Goal: Task Accomplishment & Management: Manage account settings

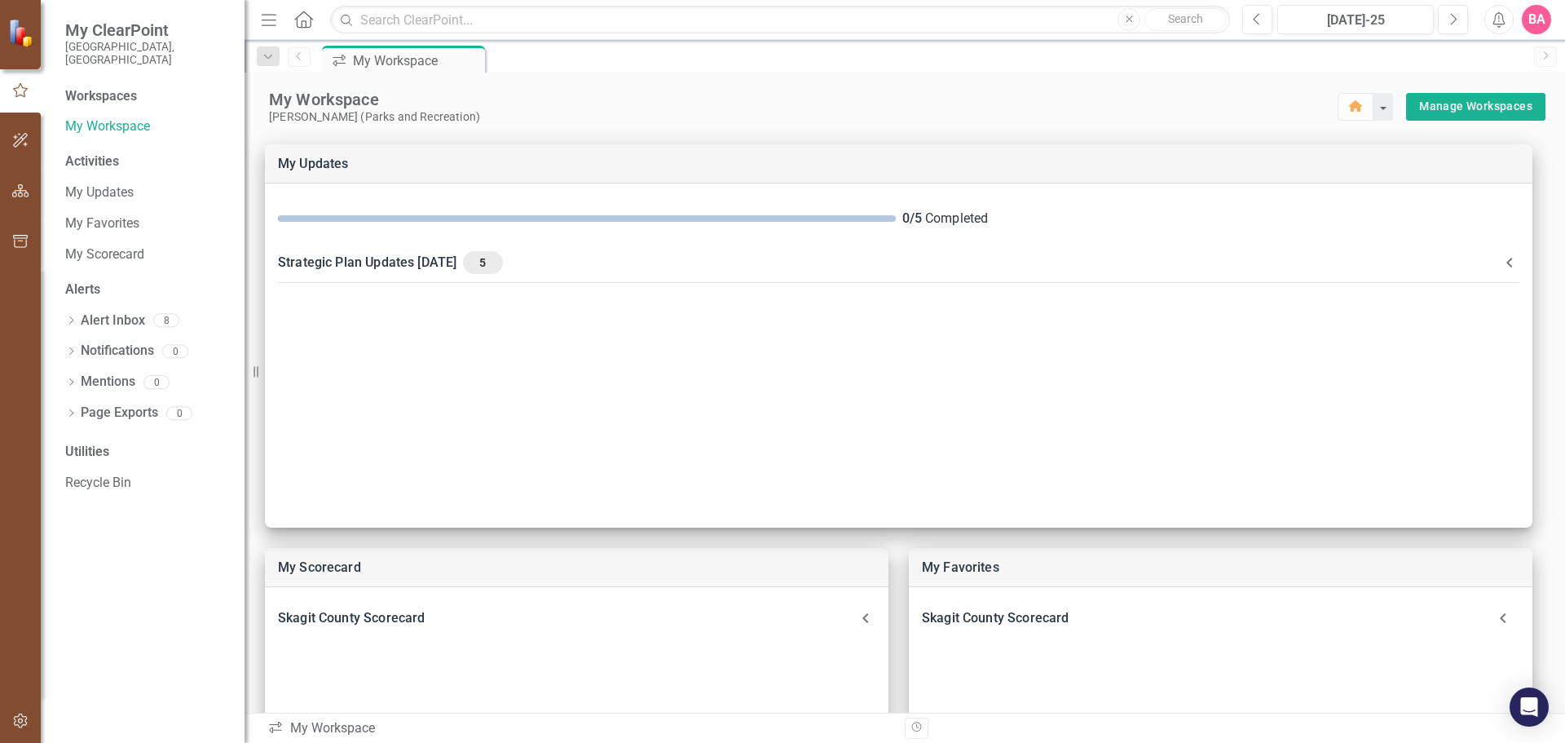
click at [111, 87] on div "Workspaces" at bounding box center [101, 96] width 72 height 19
click at [512, 94] on div "My Workspace" at bounding box center [803, 99] width 1069 height 21
click at [1450, 102] on link "Manage Workspaces" at bounding box center [1475, 106] width 113 height 20
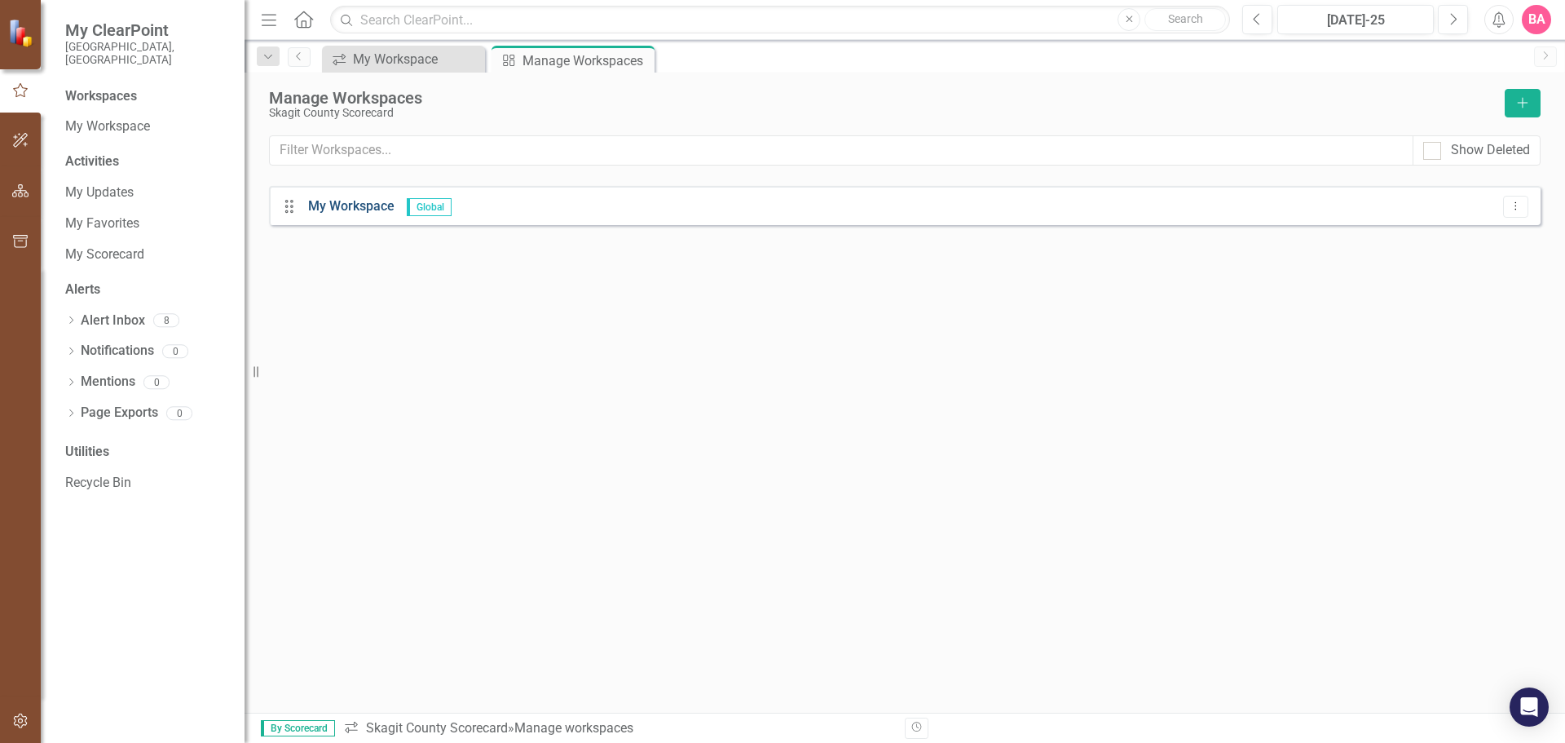
click at [333, 205] on link "My Workspace" at bounding box center [351, 205] width 86 height 15
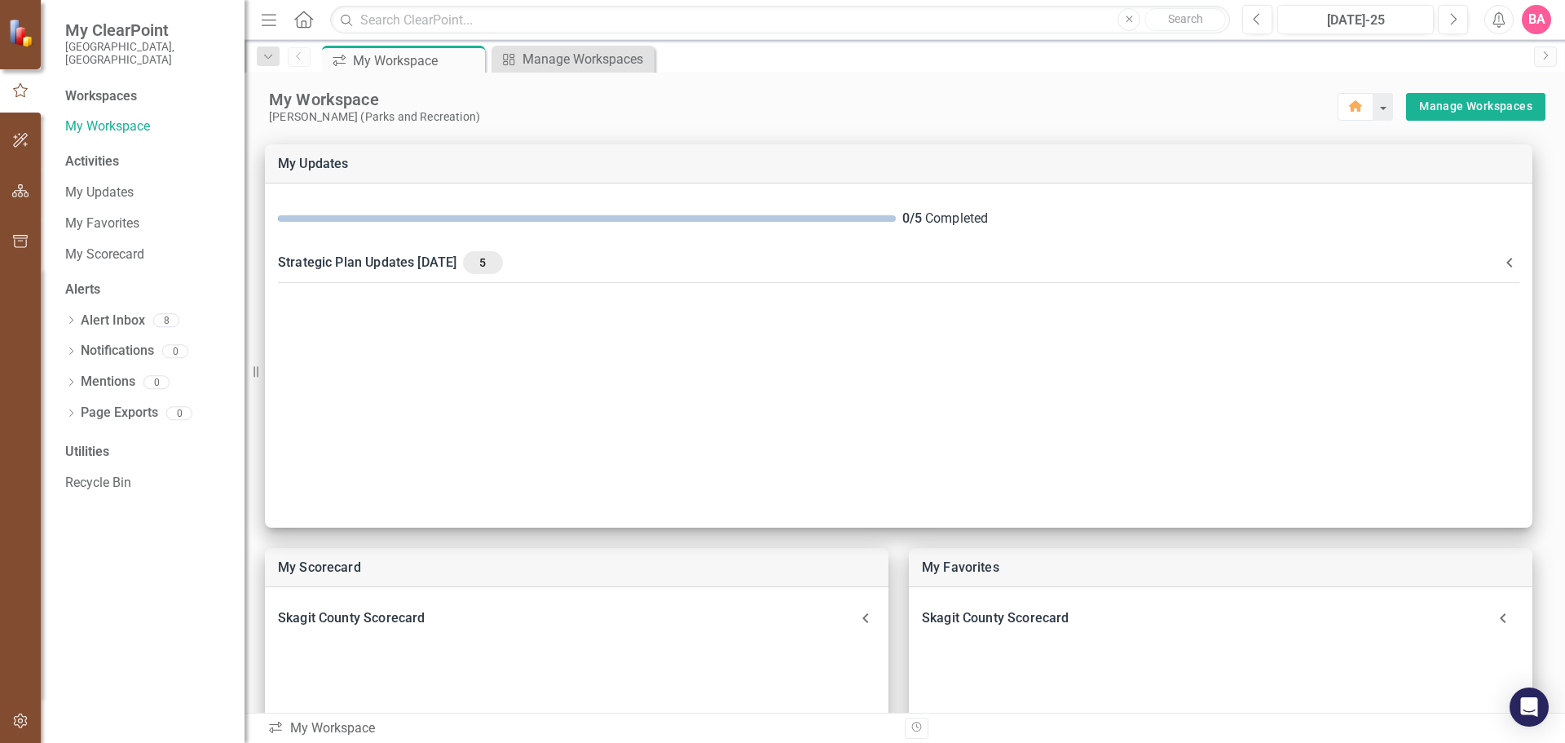
click at [271, 20] on icon "button" at bounding box center [269, 19] width 15 height 11
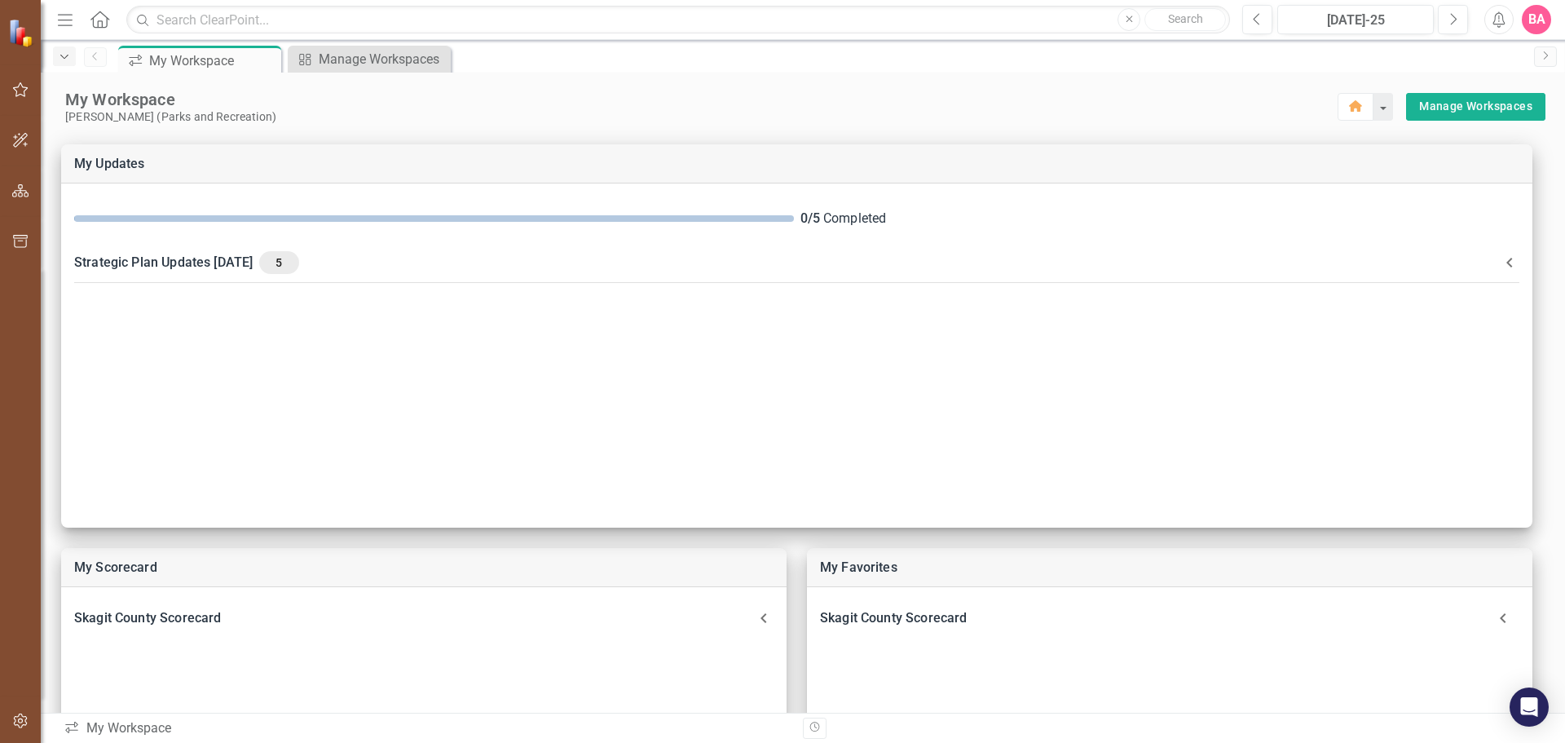
click at [62, 55] on icon "Dropdown" at bounding box center [64, 56] width 15 height 11
click at [610, 104] on div "My Workspace" at bounding box center [701, 99] width 1273 height 21
click at [1377, 107] on button "button" at bounding box center [1382, 107] width 21 height 28
click at [955, 86] on div "My Workspace Brian Adams (Parks and Recreation) Home Manage Workspaces" at bounding box center [803, 98] width 1525 height 51
click at [364, 57] on div "Manage Workspaces" at bounding box center [373, 59] width 108 height 20
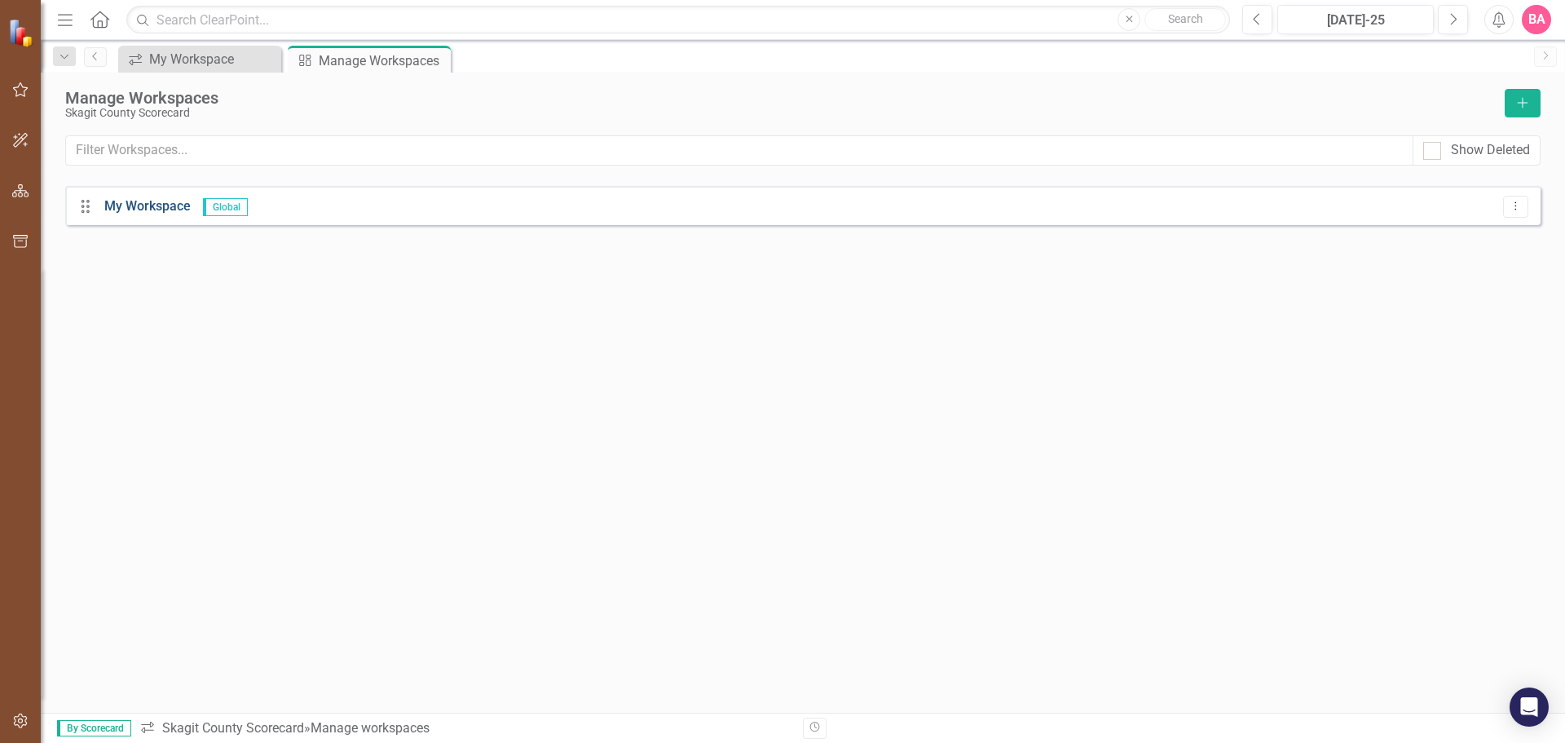
click at [134, 202] on link "My Workspace" at bounding box center [147, 205] width 86 height 15
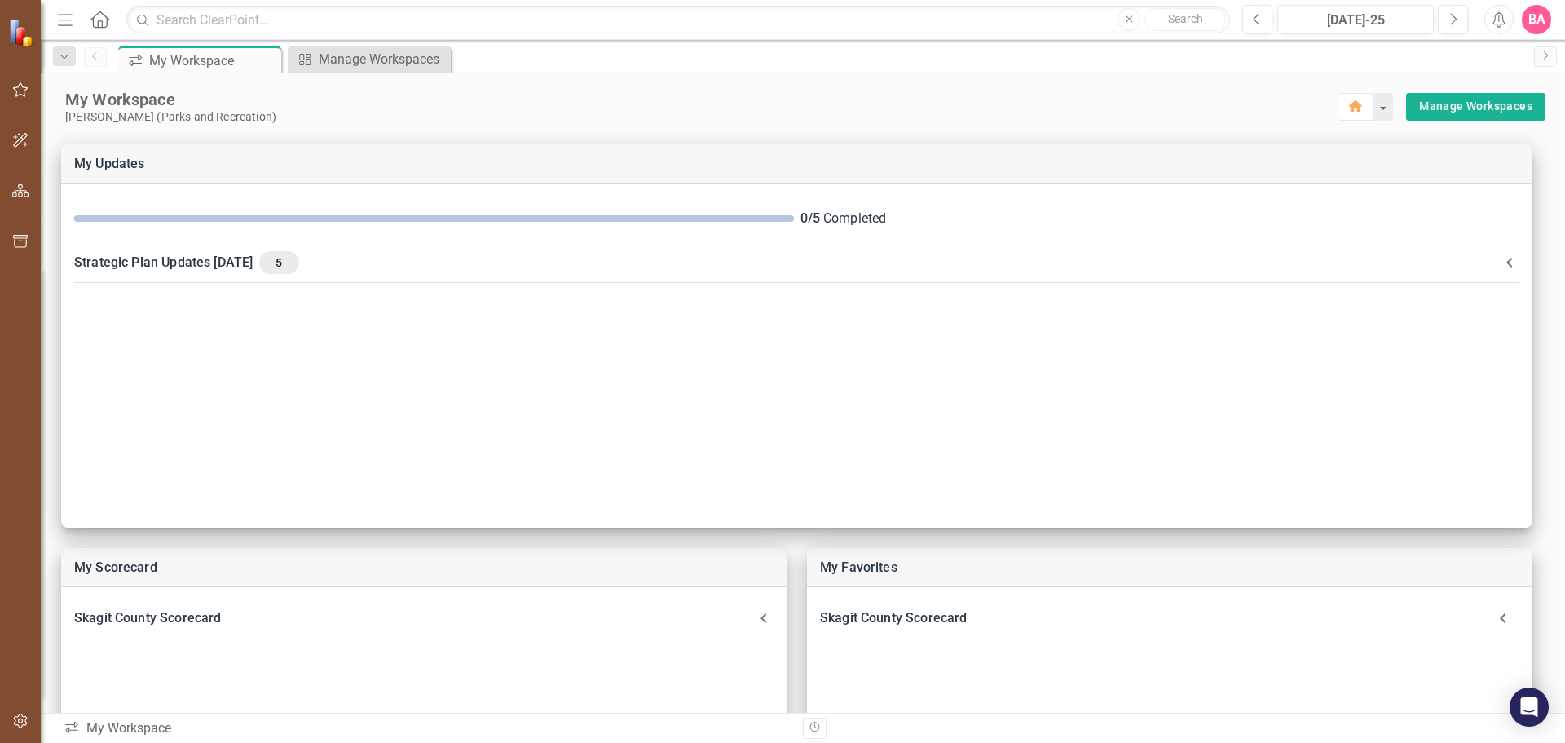
click at [16, 32] on img at bounding box center [22, 33] width 29 height 29
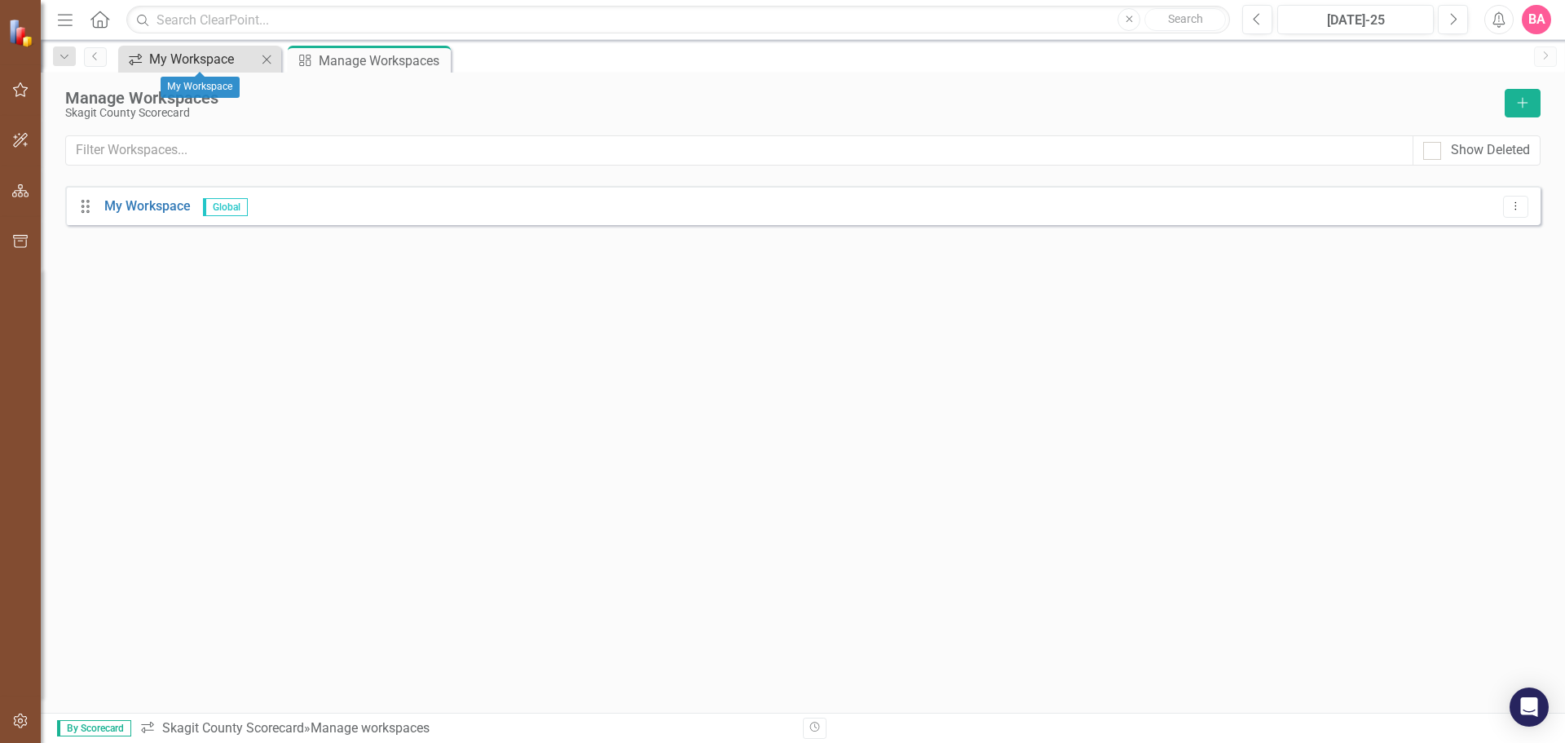
click at [207, 55] on div "My Workspace" at bounding box center [203, 59] width 108 height 20
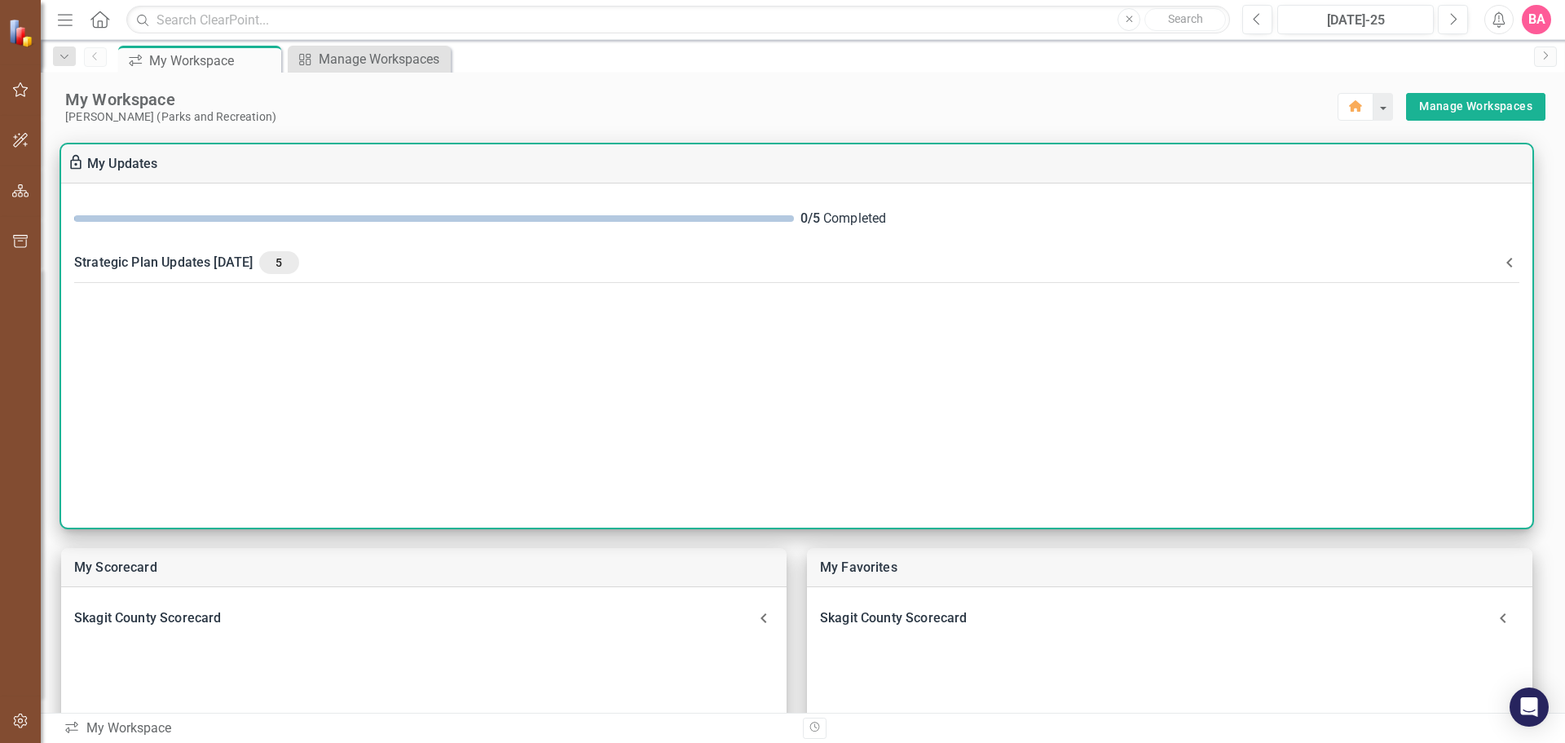
click at [361, 212] on div "0 / 5 Completed" at bounding box center [797, 218] width 1472 height 45
click at [214, 258] on div "Strategic Plan Updates JULY 25 5" at bounding box center [787, 262] width 1426 height 23
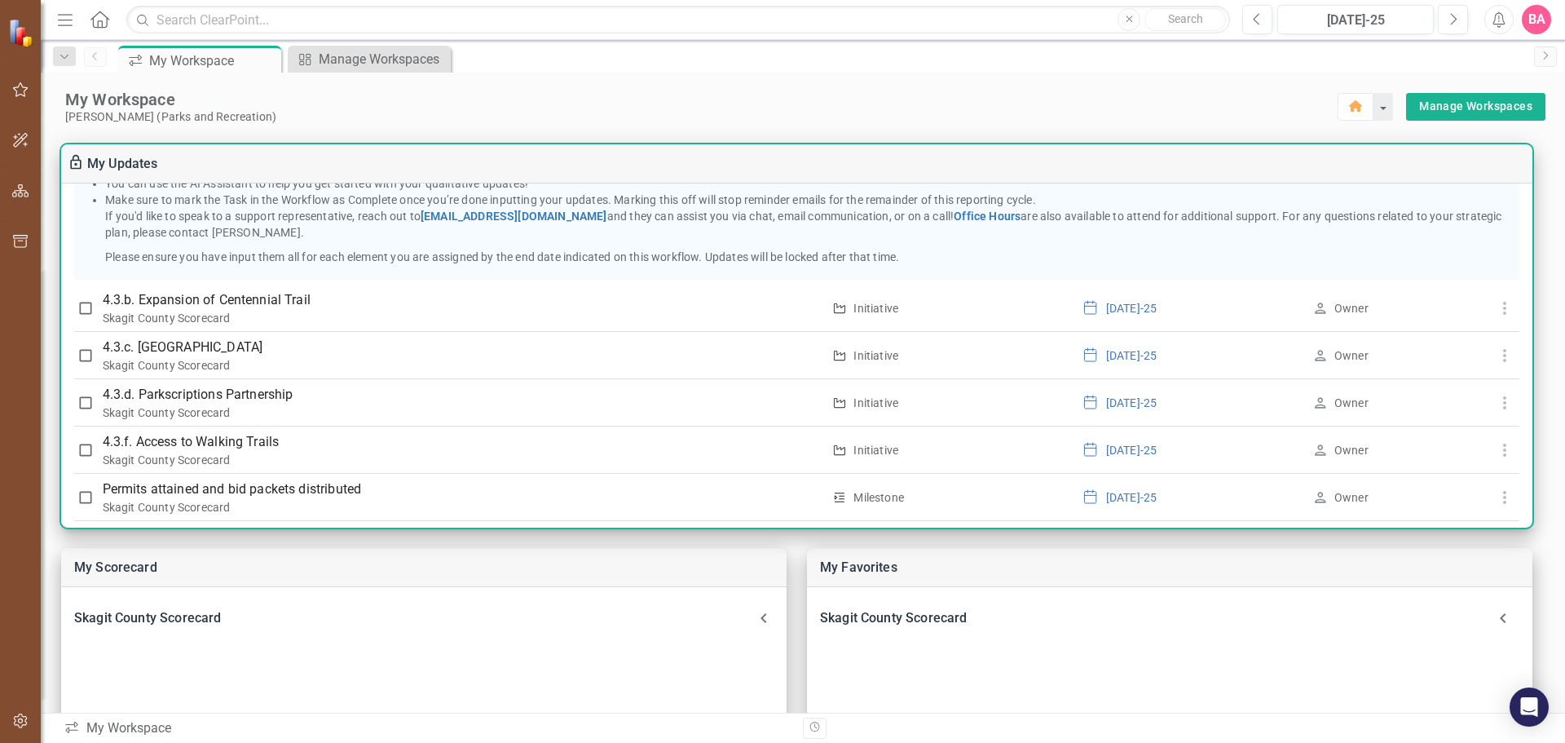
scroll to position [364, 0]
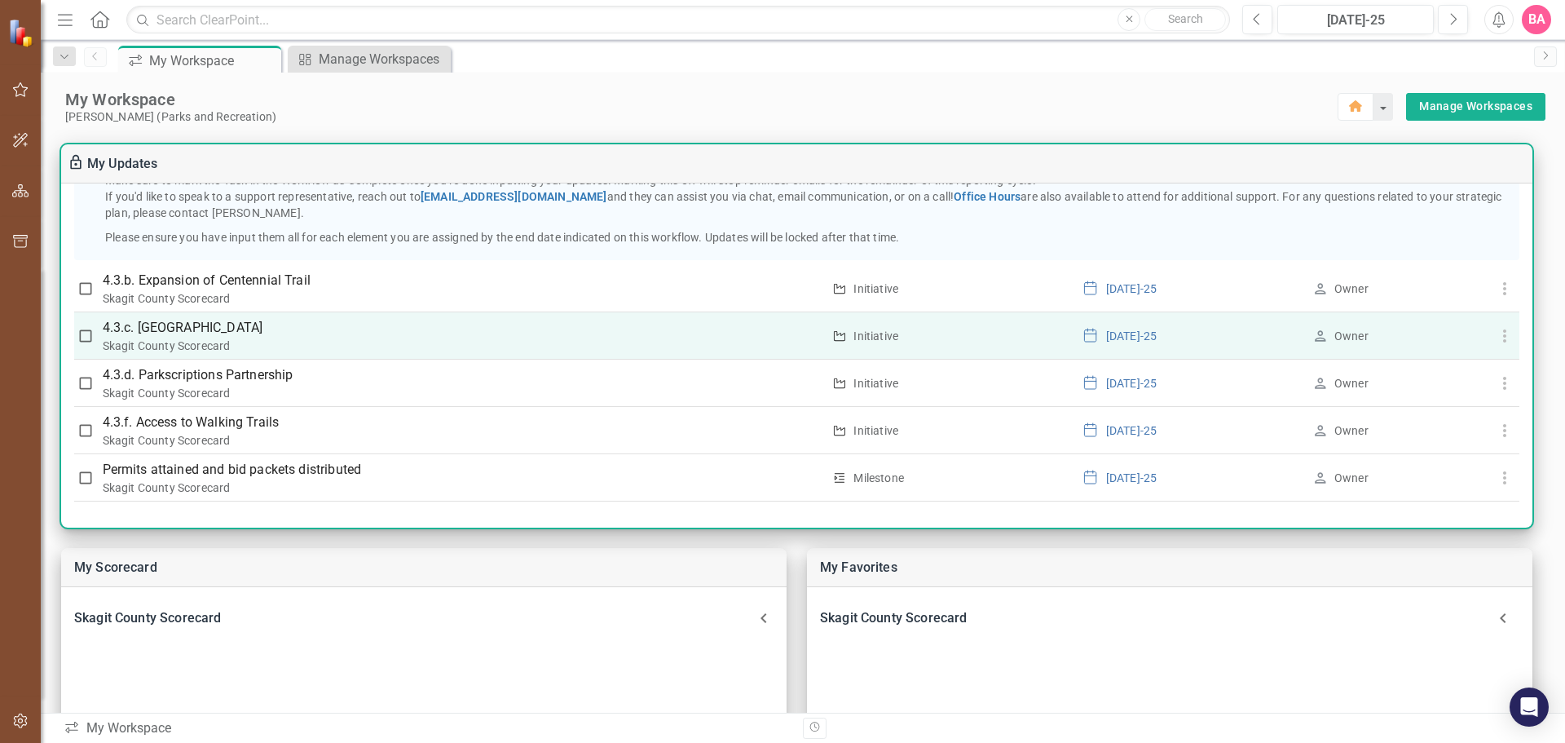
click at [245, 329] on p "4.3.c. [GEOGRAPHIC_DATA]" at bounding box center [463, 328] width 720 height 20
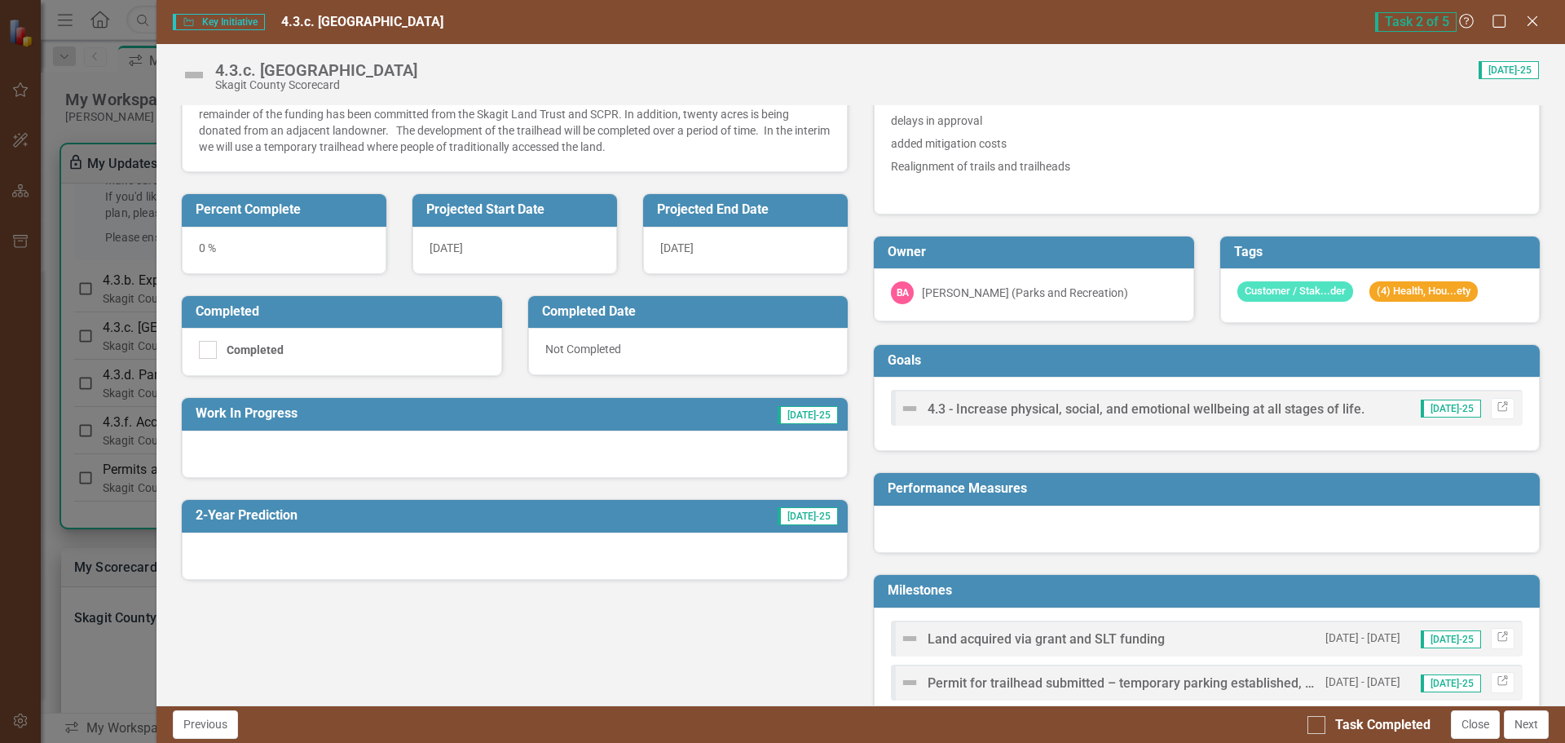
scroll to position [0, 0]
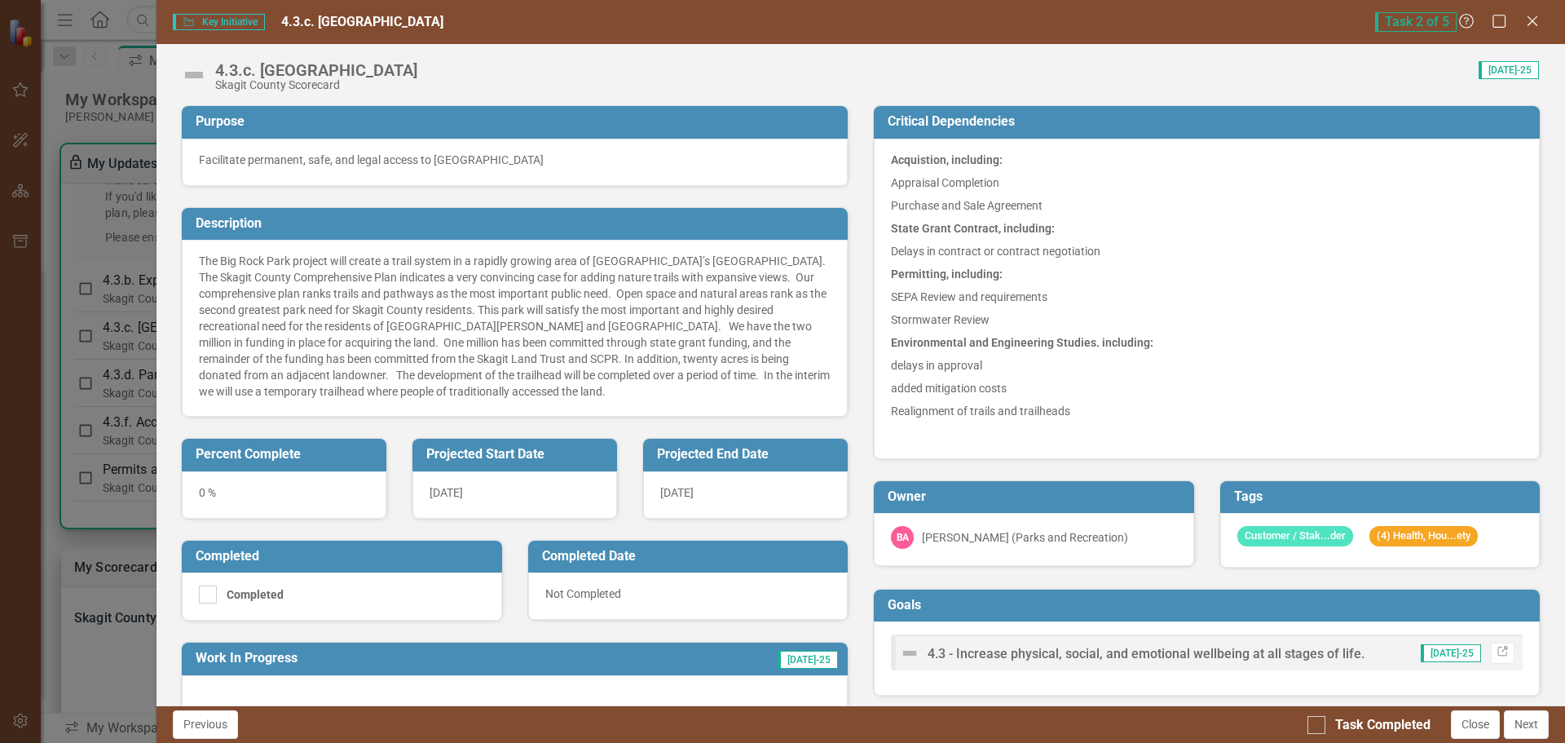
click at [295, 491] on div "0 %" at bounding box center [284, 494] width 205 height 47
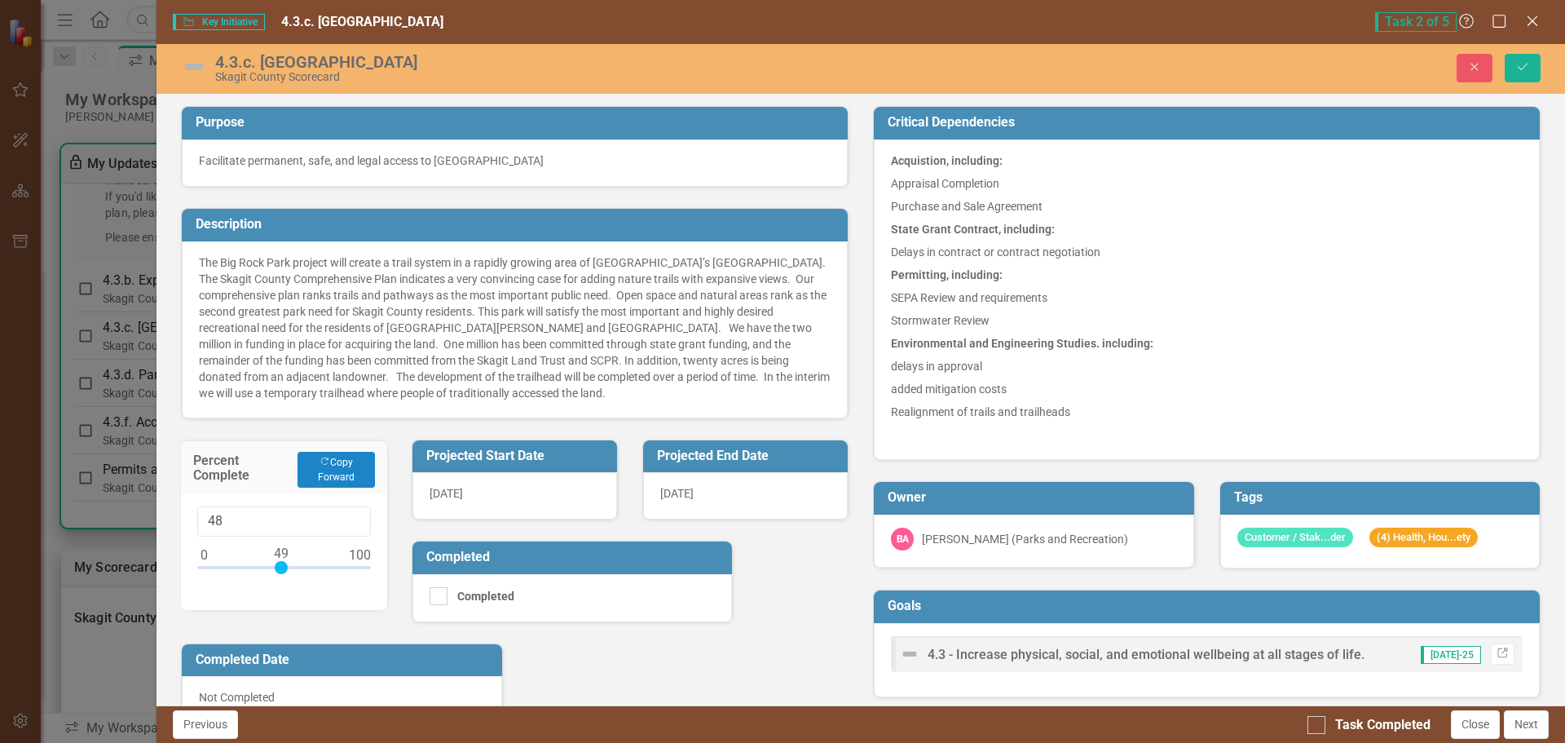
type input "50"
drag, startPoint x: 201, startPoint y: 567, endPoint x: 281, endPoint y: 564, distance: 80.0
click at [281, 564] on div at bounding box center [282, 567] width 13 height 13
click at [1528, 62] on icon "Save" at bounding box center [1523, 66] width 15 height 11
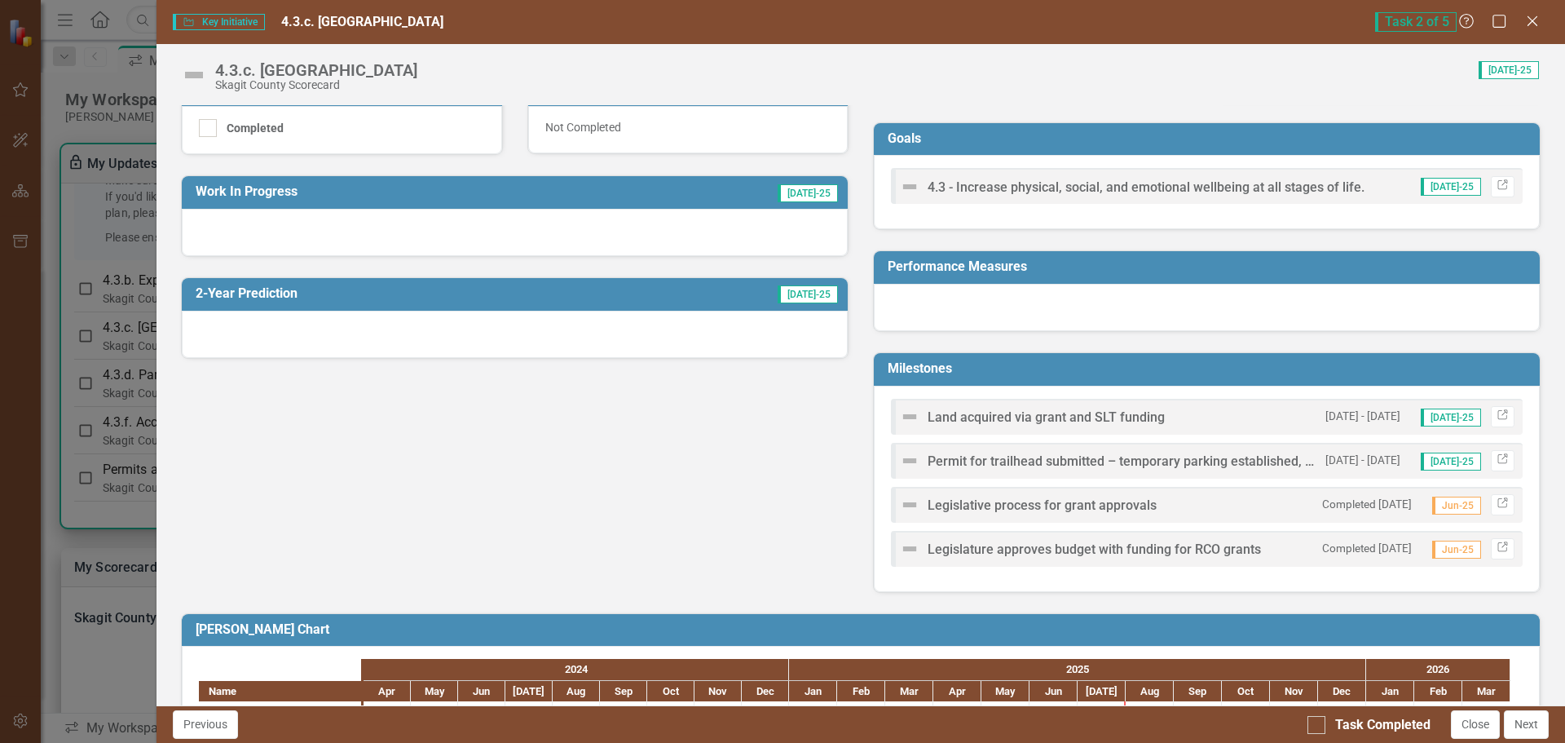
scroll to position [571, 0]
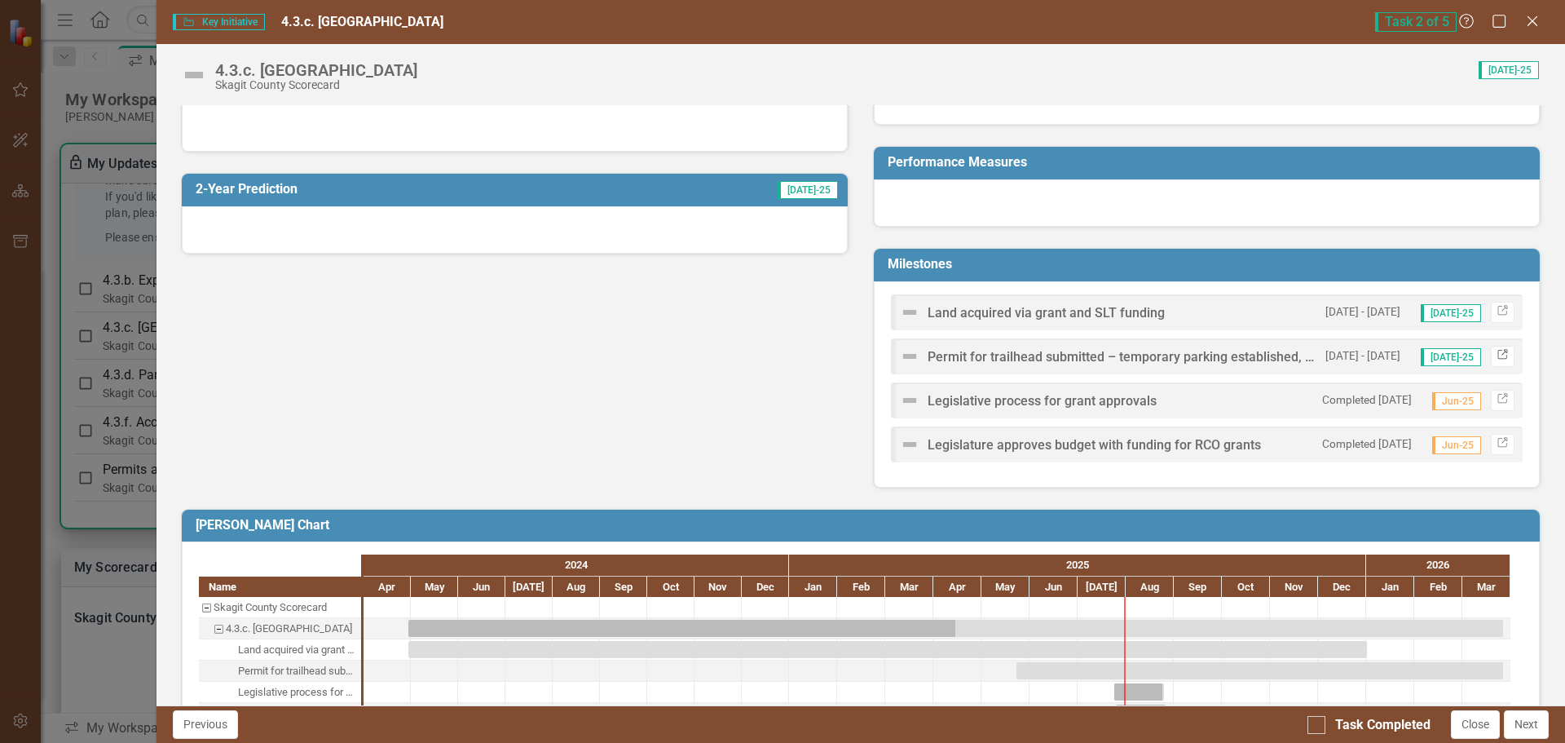
click at [1497, 355] on icon "Link" at bounding box center [1503, 356] width 12 height 10
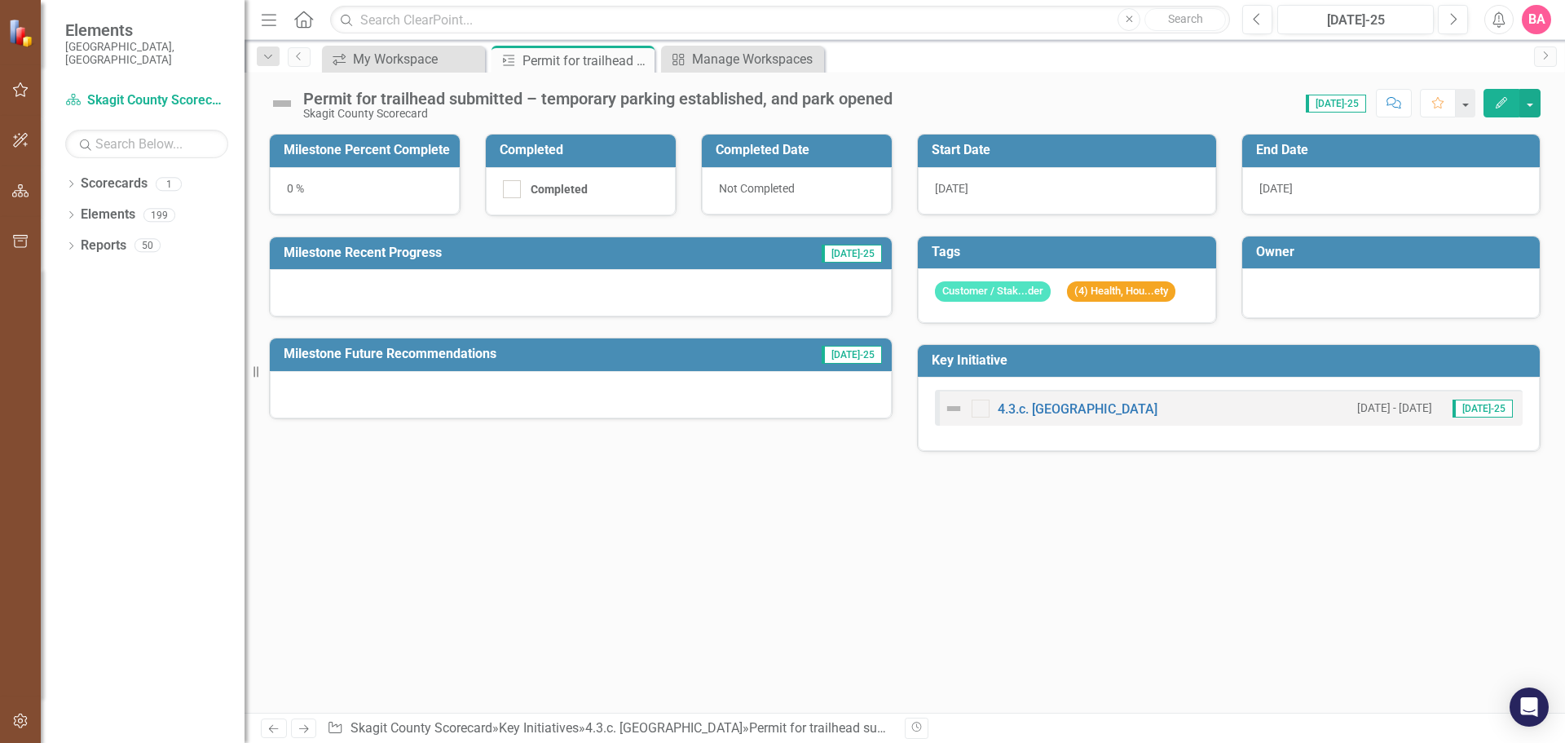
click at [411, 296] on div at bounding box center [581, 292] width 622 height 47
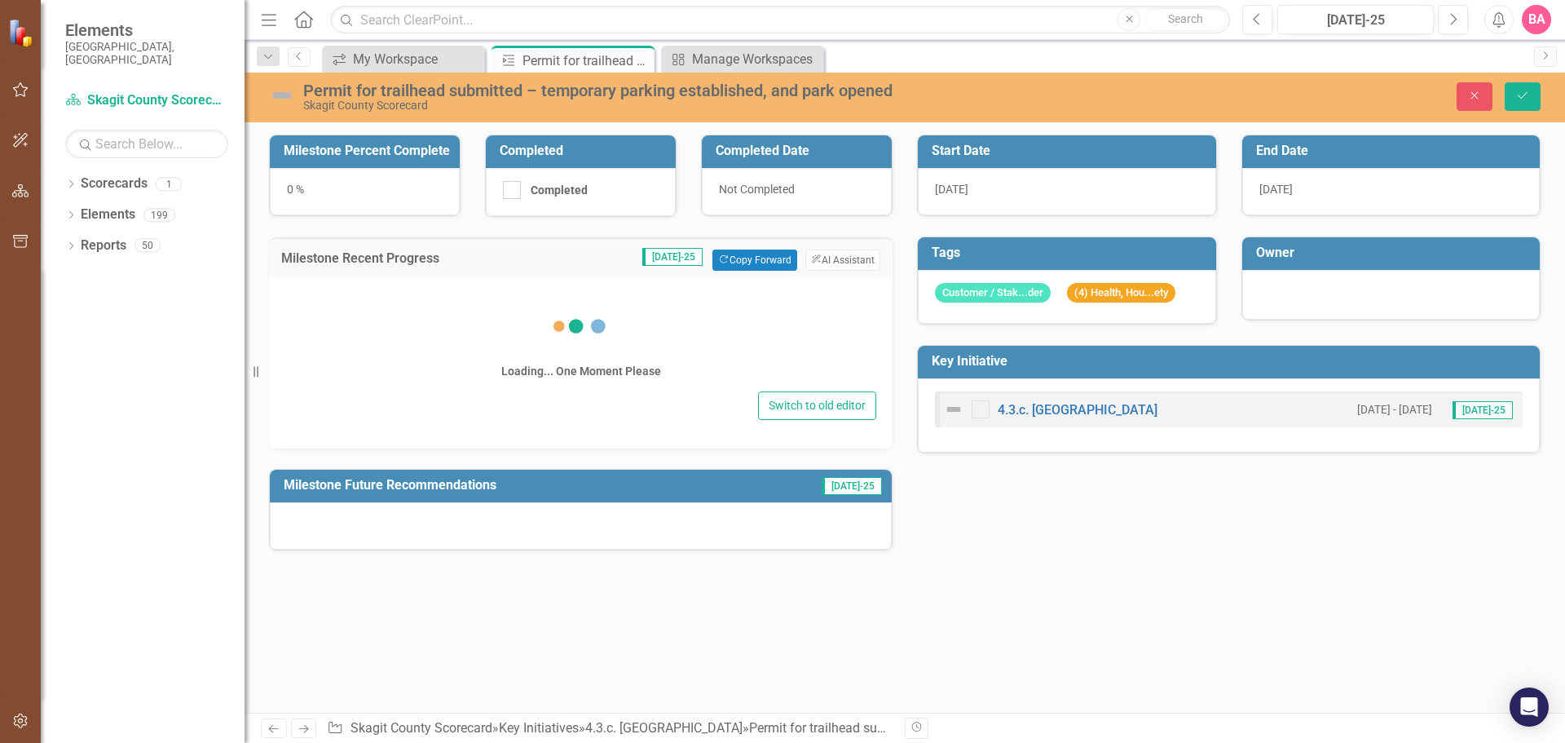
click at [411, 296] on div "Loading... One Moment Please" at bounding box center [580, 341] width 591 height 94
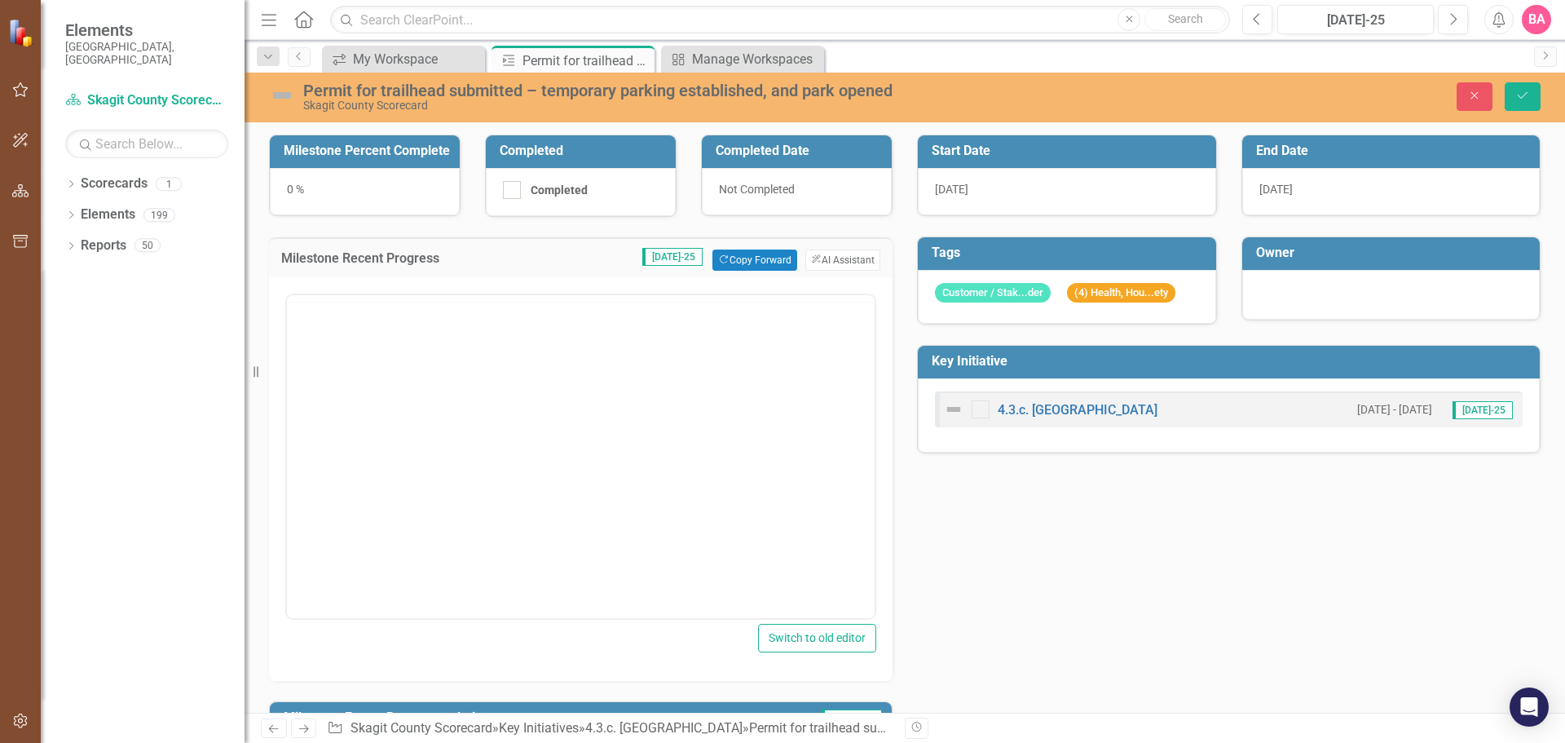
click at [376, 301] on div "Switch to old editor" at bounding box center [581, 479] width 624 height 404
click at [351, 360] on body "Rich Text Area. Press ALT-0 for help." at bounding box center [581, 455] width 588 height 245
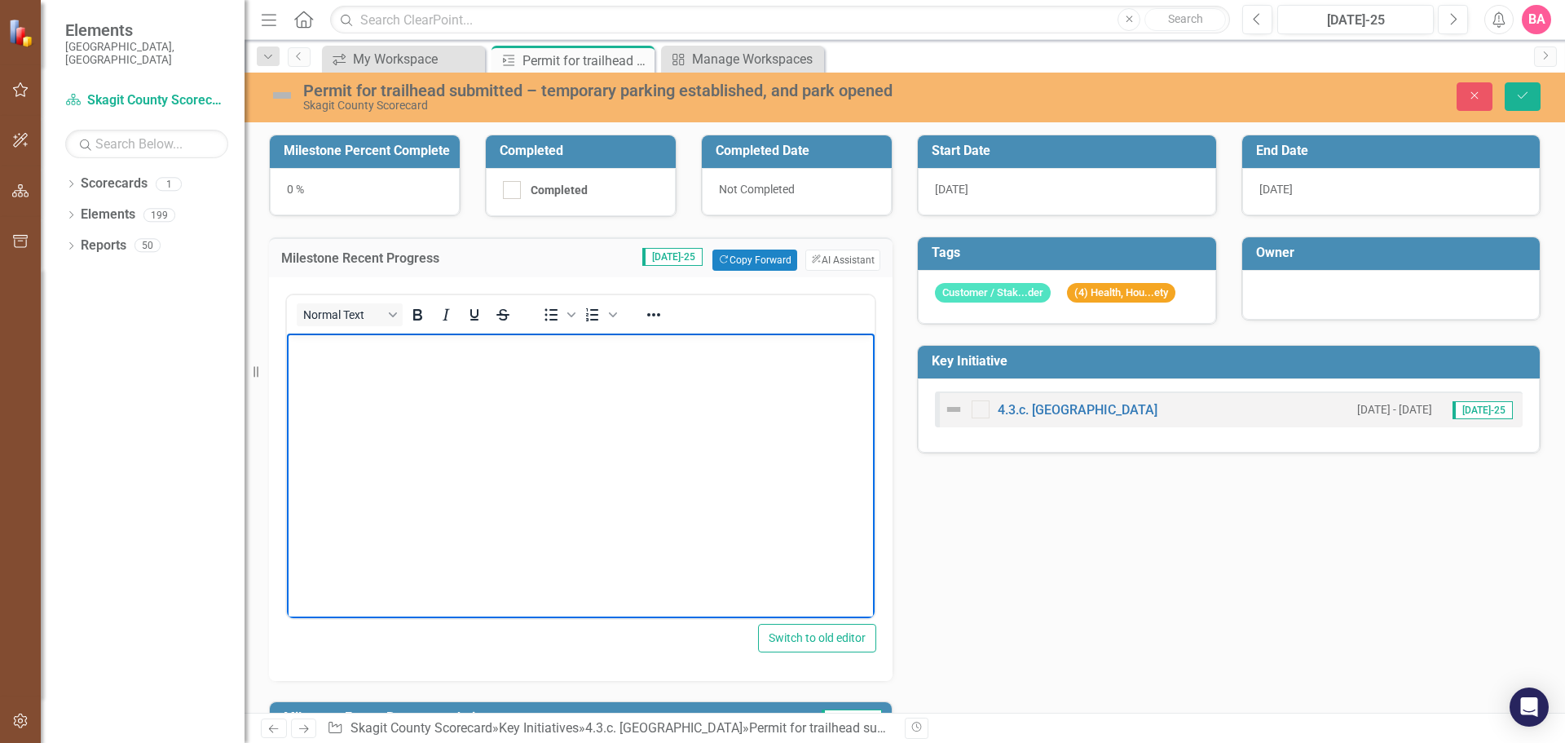
click at [309, 351] on p "Rich Text Area. Press ALT-0 for help." at bounding box center [581, 348] width 580 height 20
click at [380, 347] on p "The limiting facor for completion is" at bounding box center [581, 348] width 580 height 20
click at [520, 336] on body "The limiting factor for completion is" at bounding box center [581, 455] width 588 height 245
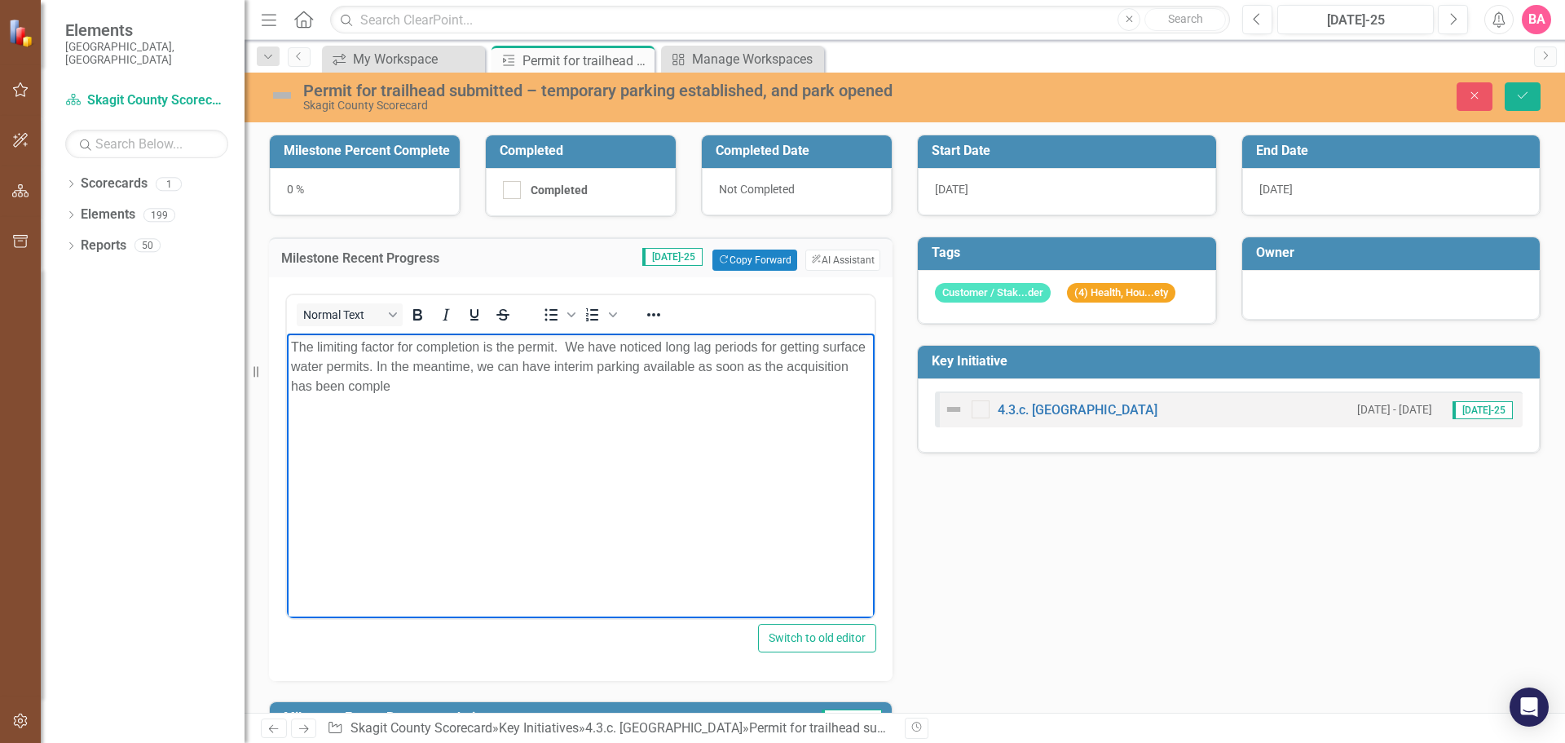
click at [461, 437] on body "The limiting factor for completion is the permit. We have noticed long lag peri…" at bounding box center [581, 455] width 588 height 245
click at [470, 388] on p "The limiting factor for completion is the permit. We have noticed long lag peri…" at bounding box center [581, 367] width 580 height 59
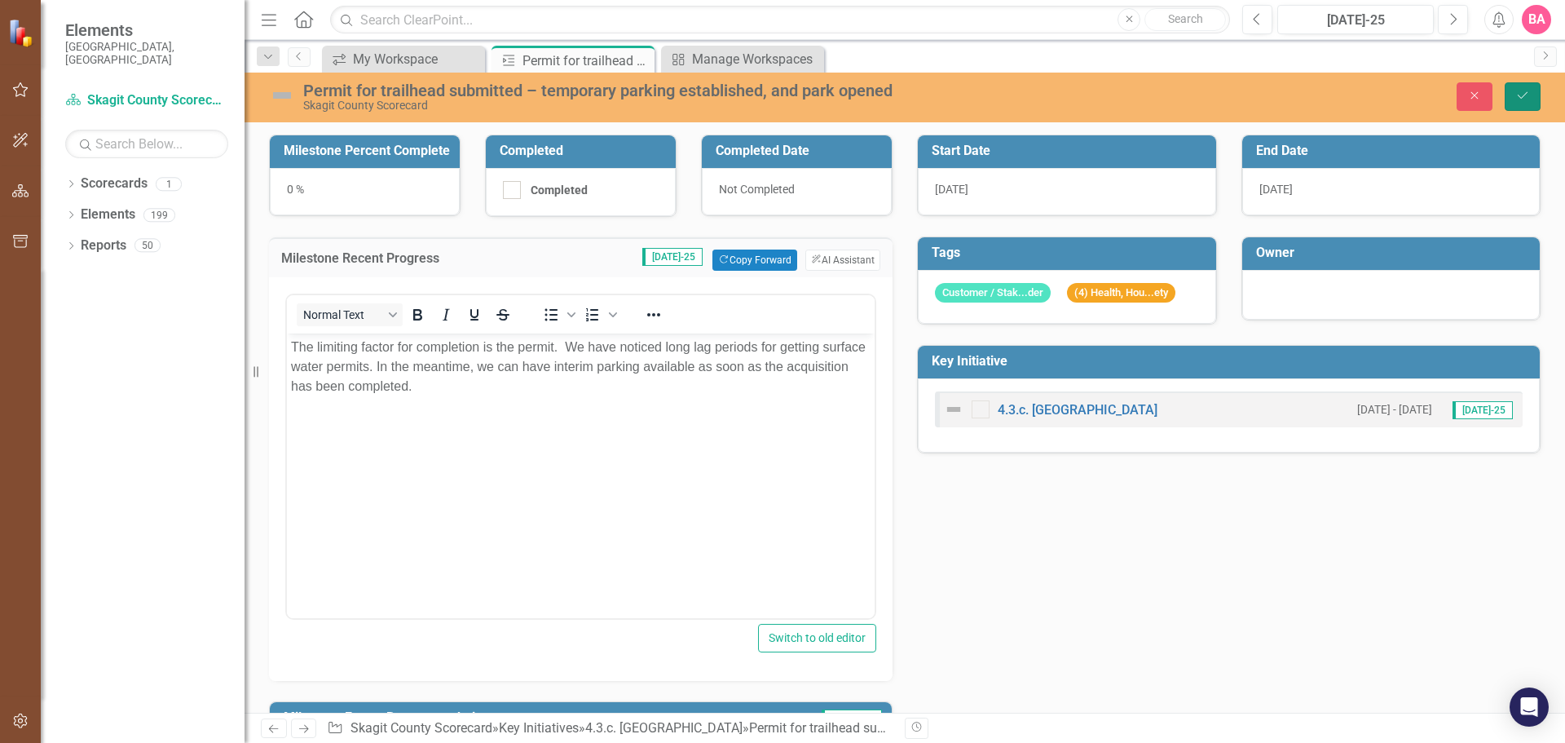
click at [1517, 87] on button "Save" at bounding box center [1523, 96] width 36 height 29
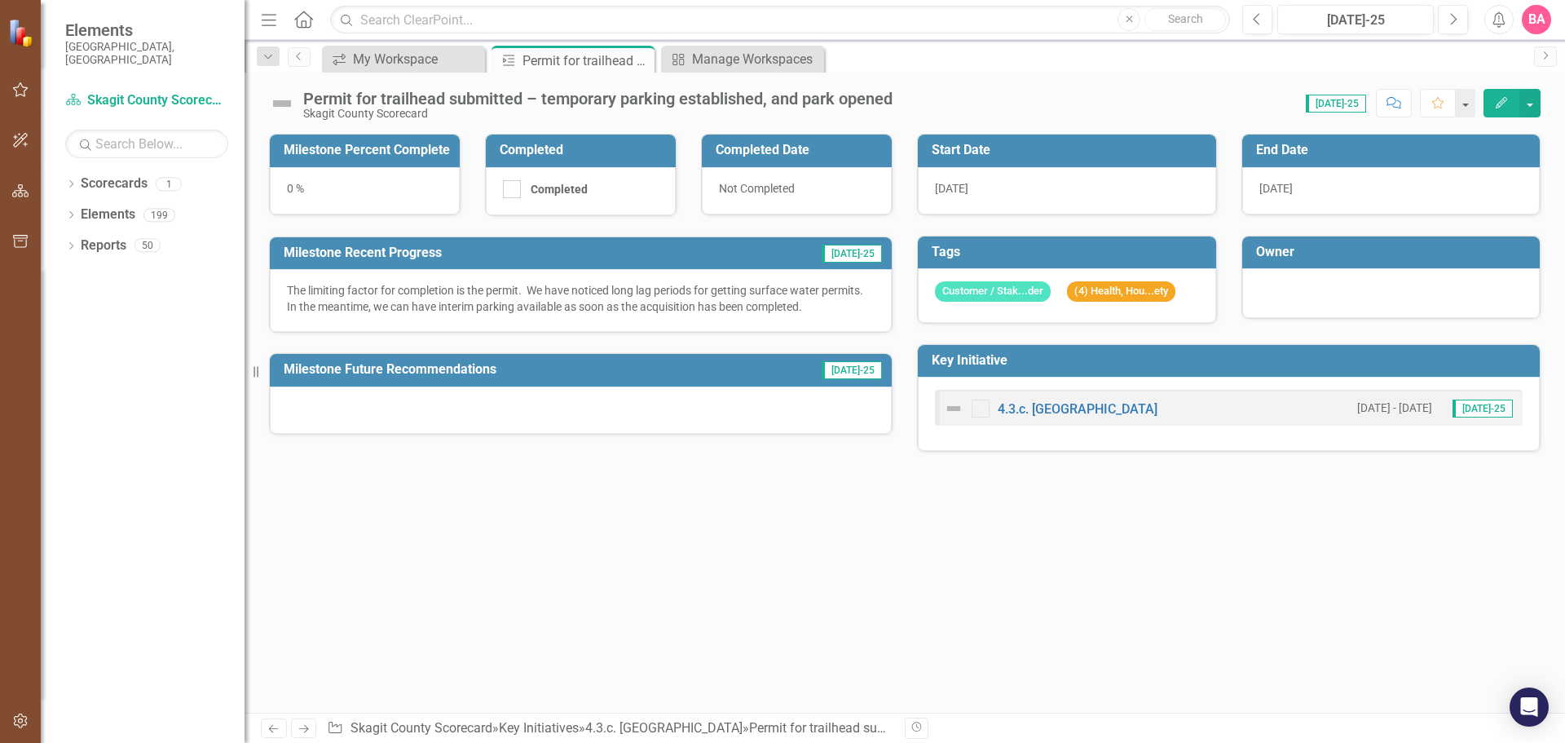
click at [363, 191] on div "0 %" at bounding box center [365, 190] width 190 height 47
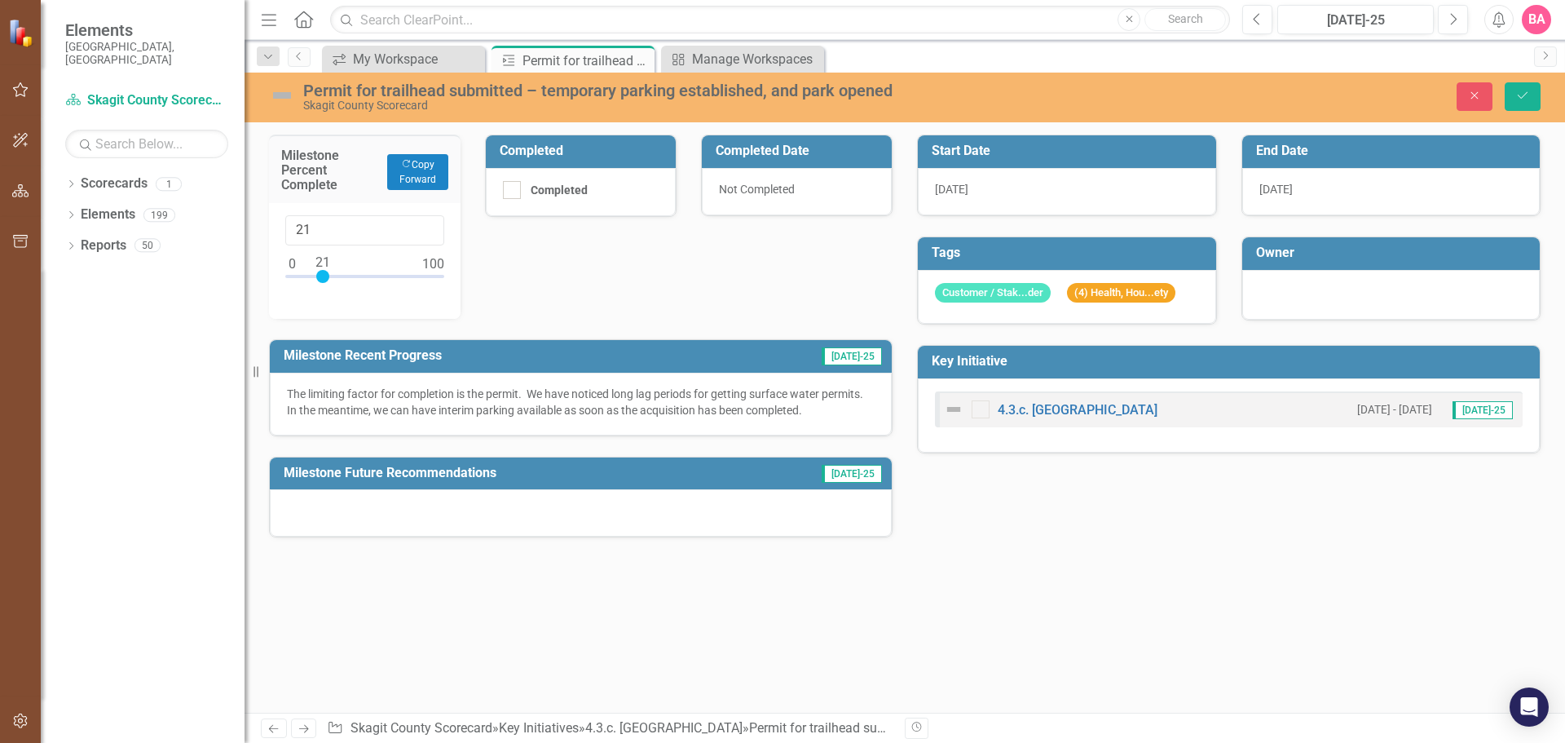
type input "20"
drag, startPoint x: 293, startPoint y: 279, endPoint x: 321, endPoint y: 283, distance: 28.8
click at [321, 283] on div at bounding box center [321, 276] width 13 height 13
click at [1520, 87] on button "Save" at bounding box center [1523, 96] width 36 height 29
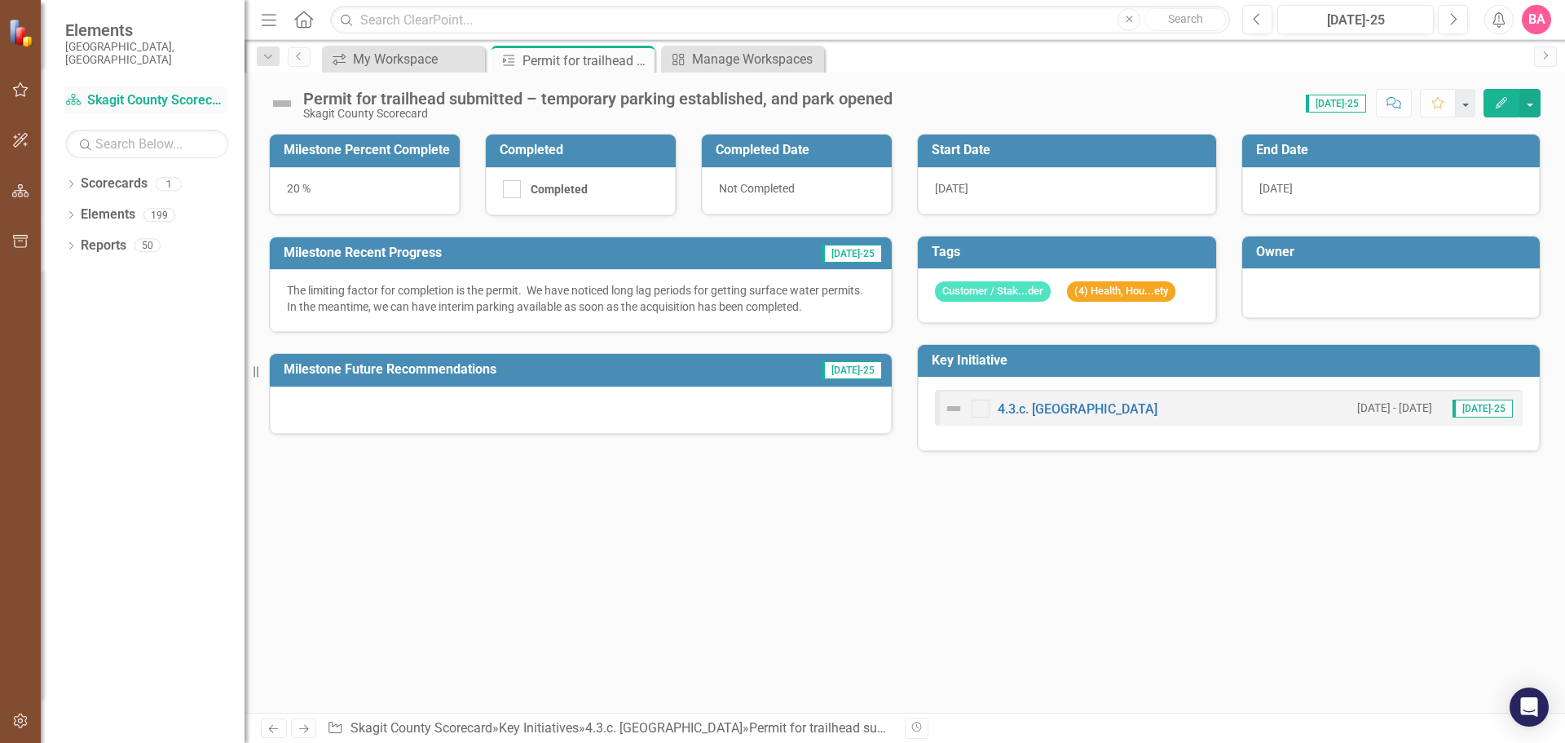
click at [174, 91] on link "Scorecard Skagit County Scorecard" at bounding box center [146, 100] width 163 height 19
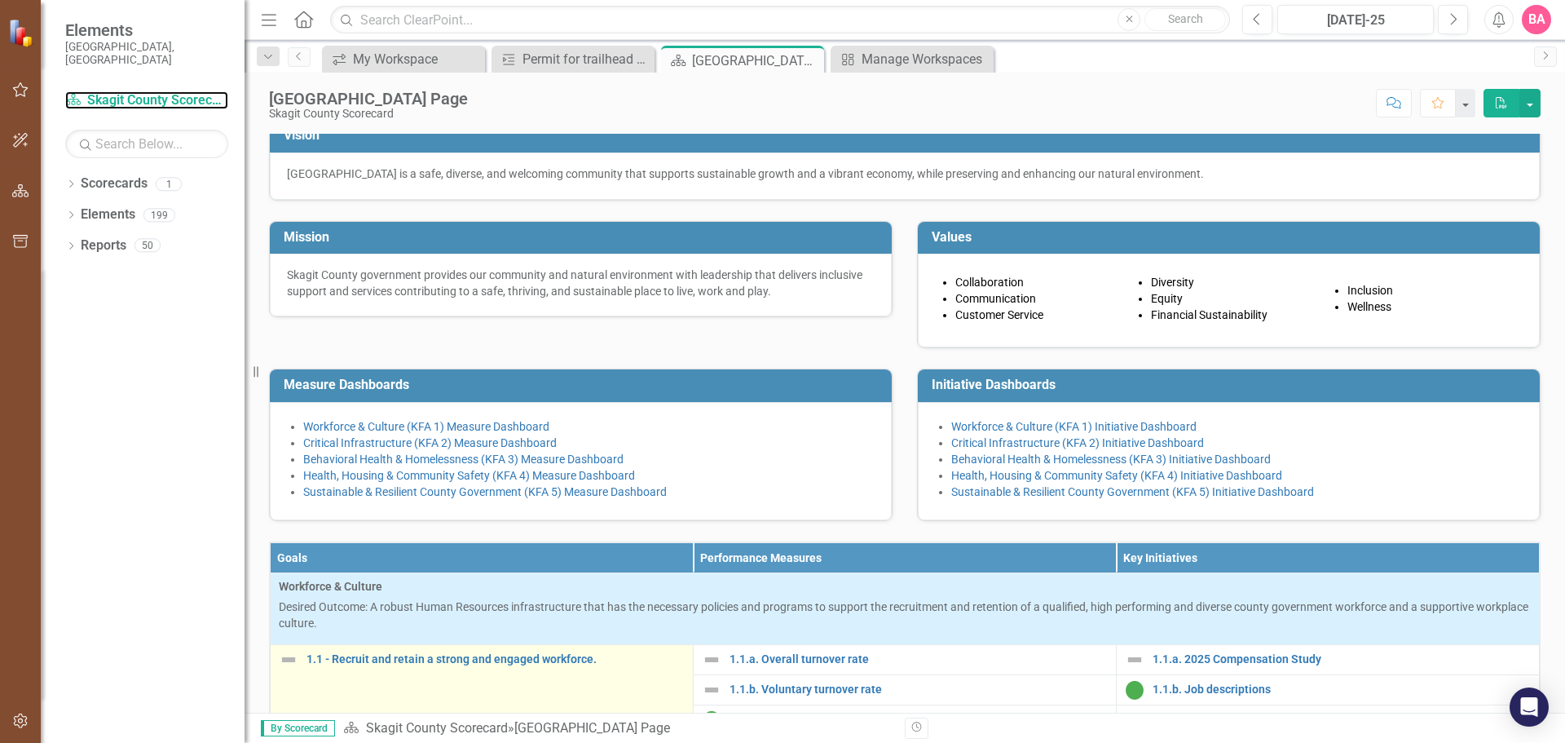
scroll to position [82, 0]
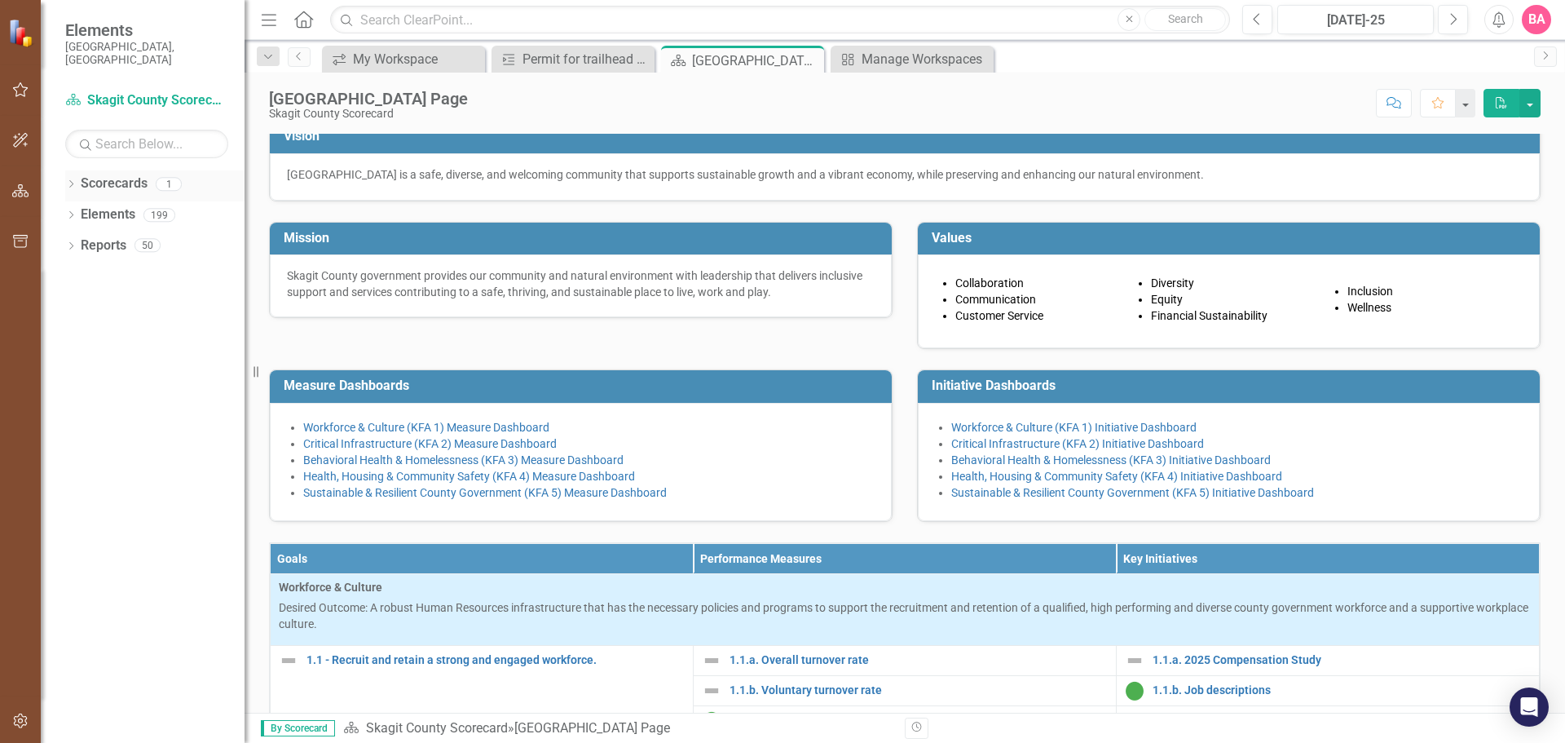
click at [166, 177] on div "1" at bounding box center [169, 184] width 26 height 14
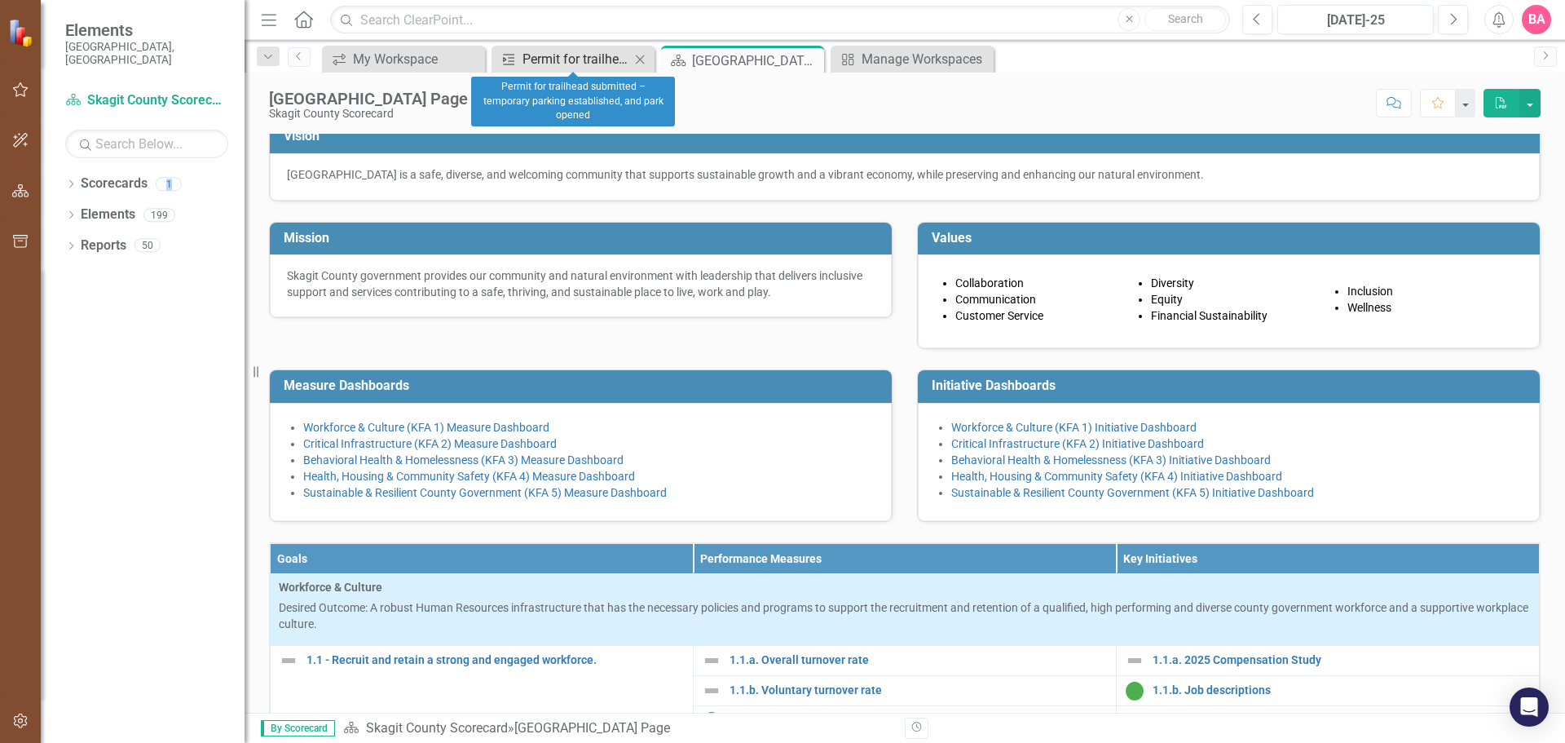
click at [584, 56] on div "Permit for trailhead submitted – temporary parking established, and park opened" at bounding box center [577, 59] width 108 height 20
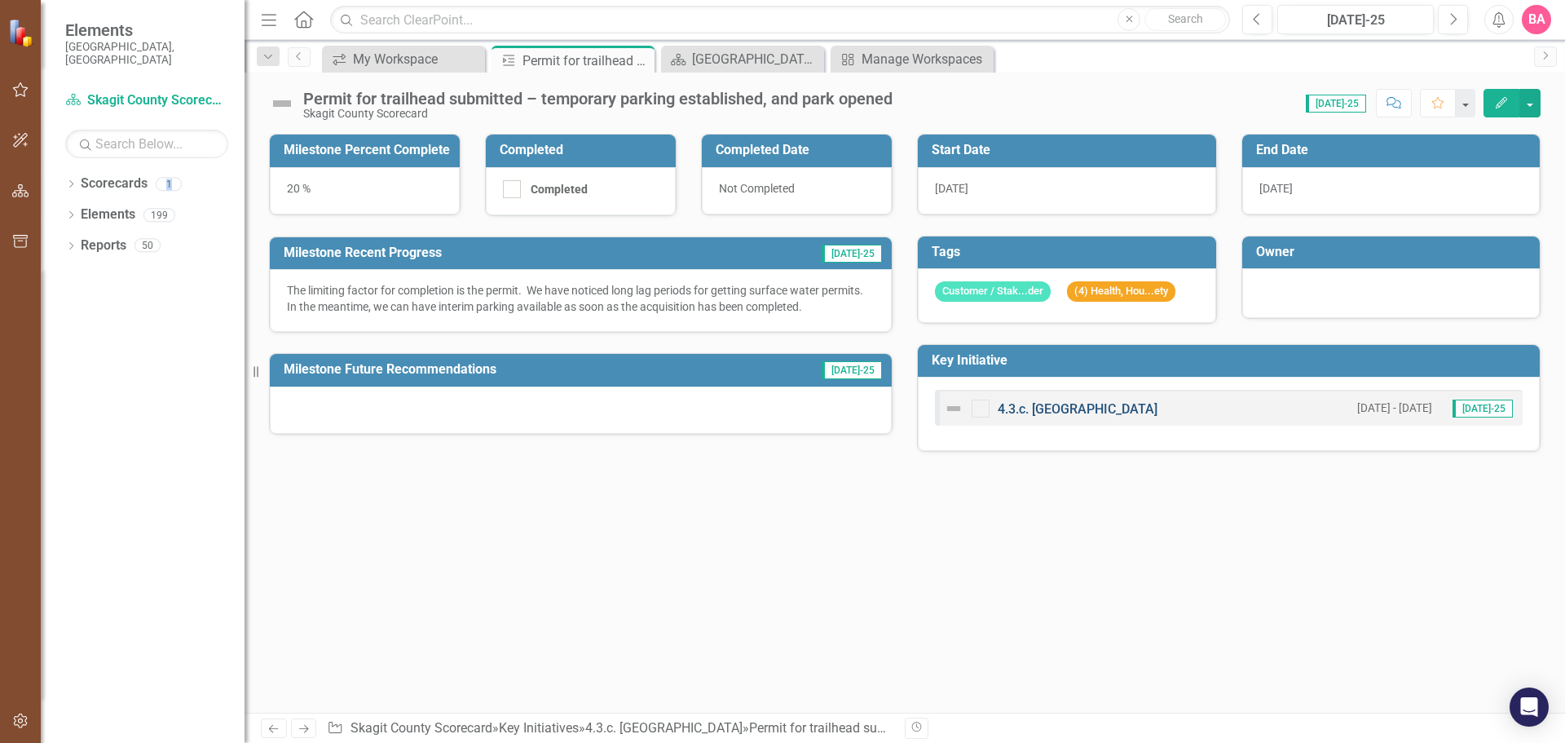
click at [1062, 410] on link "4.3.c. [GEOGRAPHIC_DATA]" at bounding box center [1078, 408] width 160 height 15
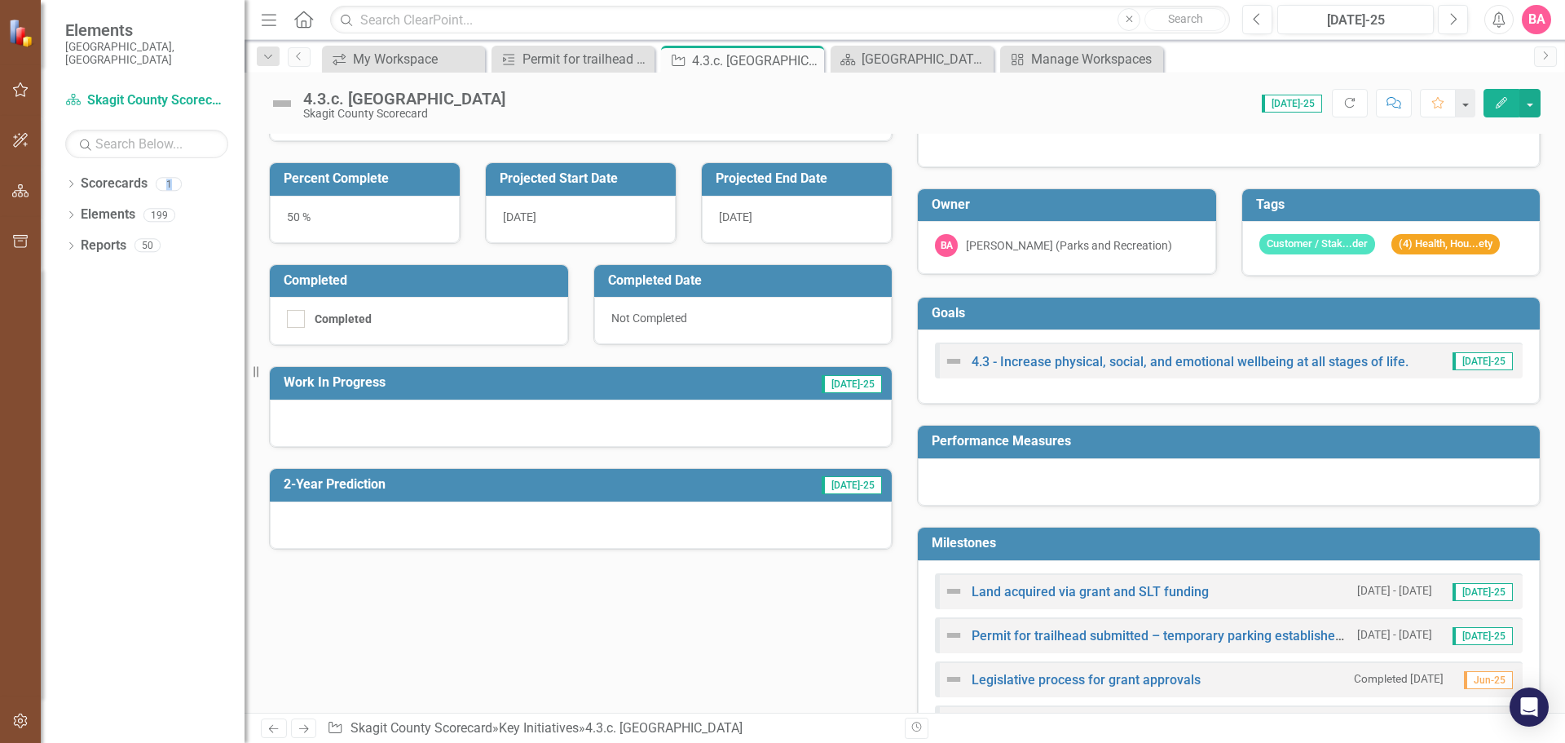
scroll to position [326, 0]
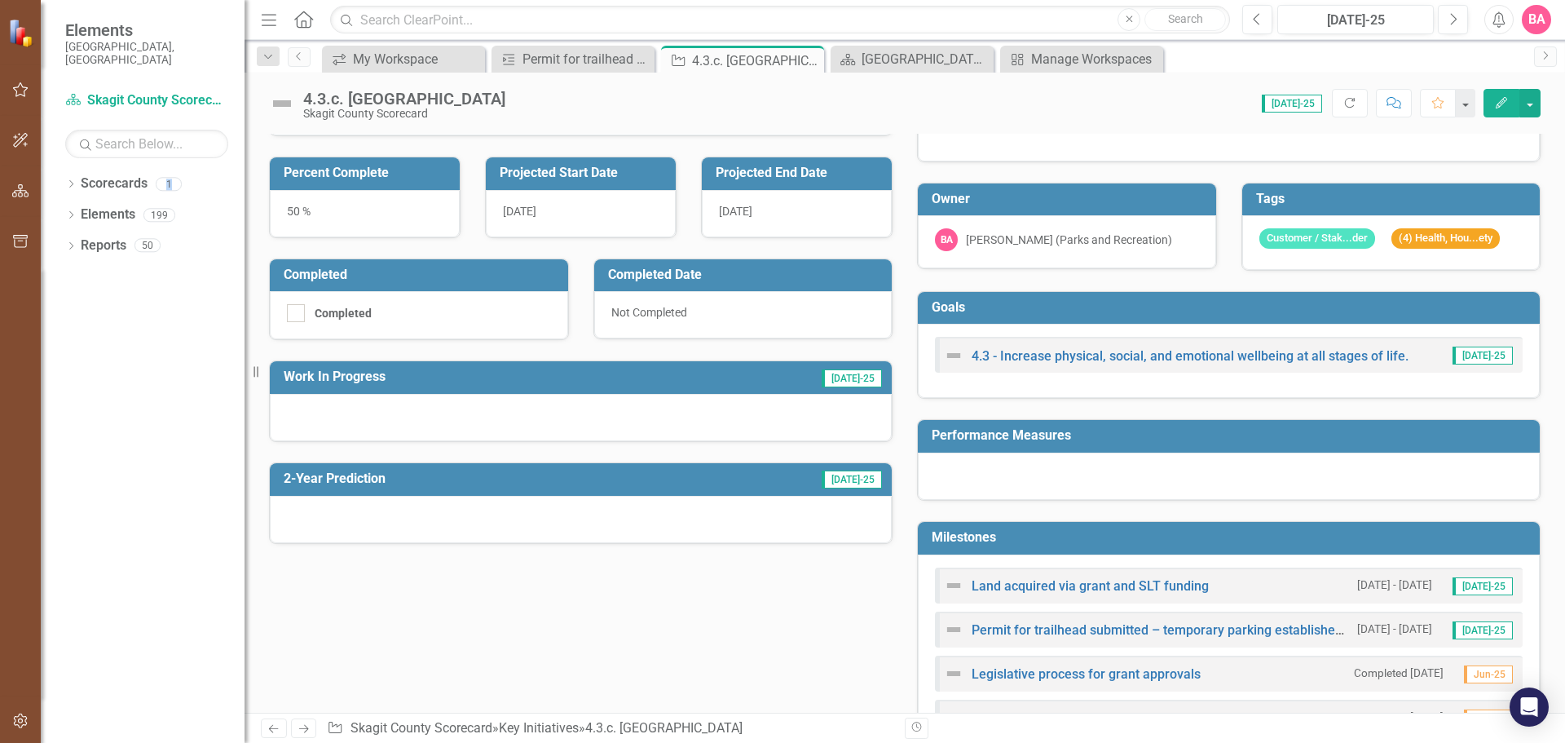
click at [605, 404] on div at bounding box center [581, 417] width 622 height 47
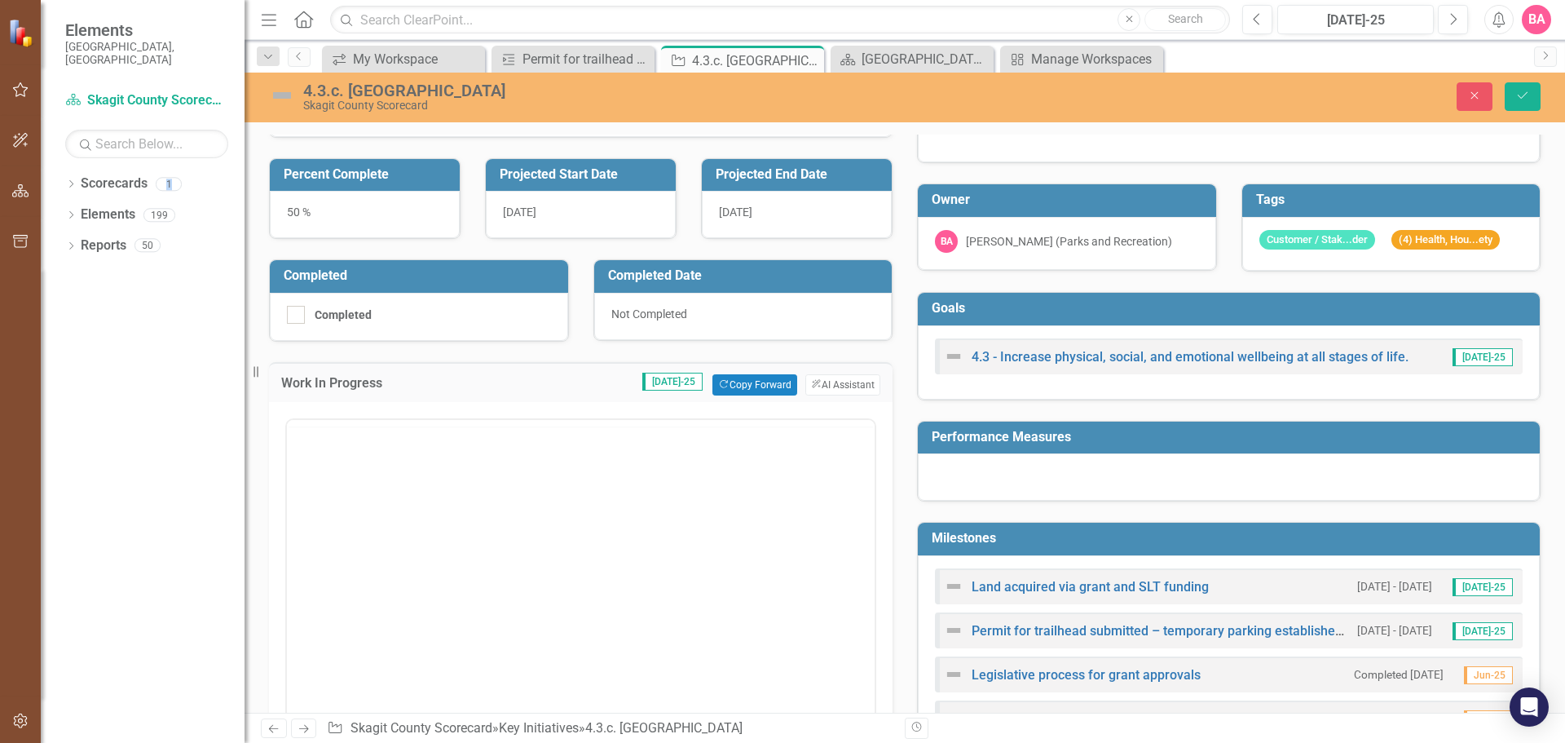
scroll to position [0, 0]
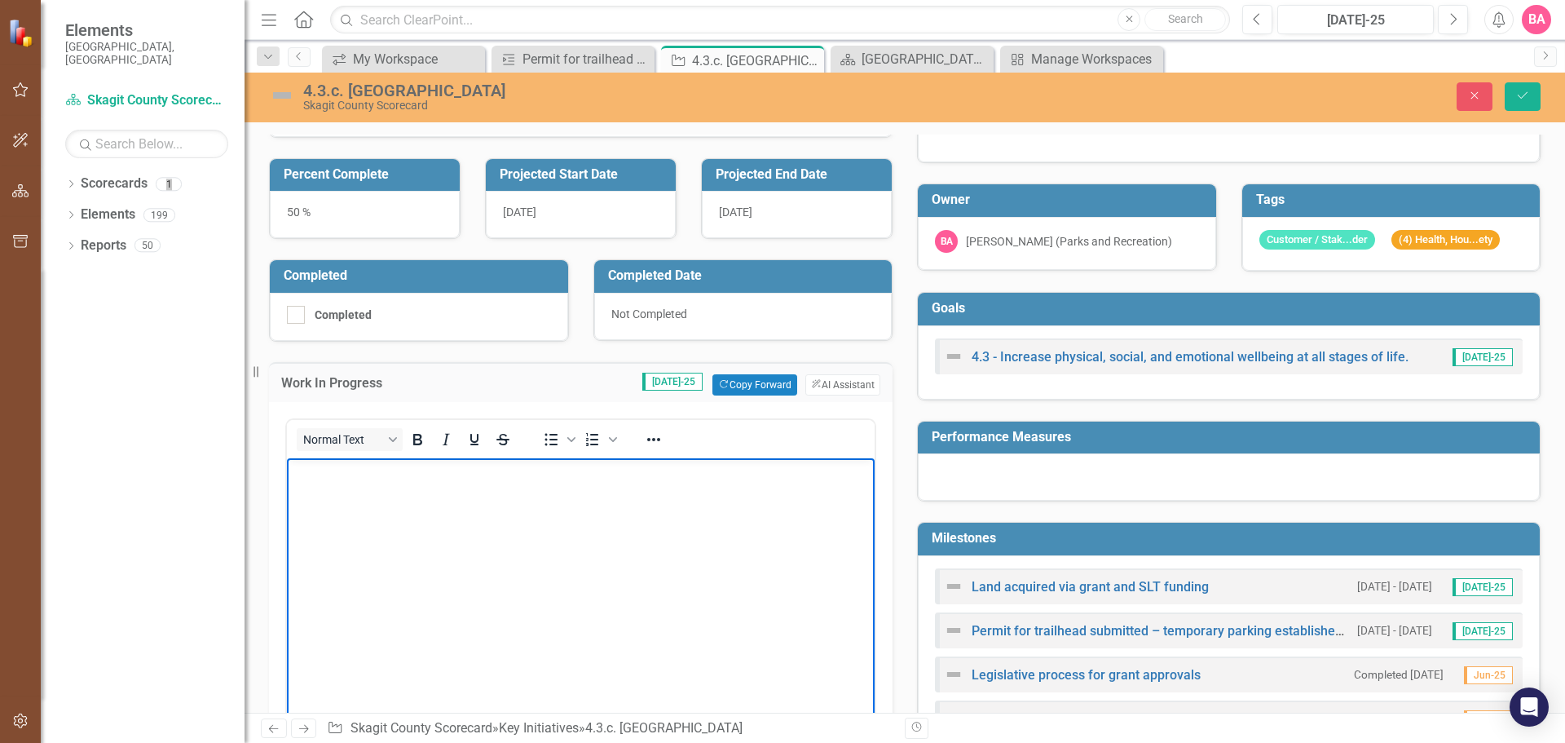
click at [369, 498] on body "Rich Text Area. Press ALT-0 for help." at bounding box center [581, 579] width 588 height 245
